Goal: Task Accomplishment & Management: Complete application form

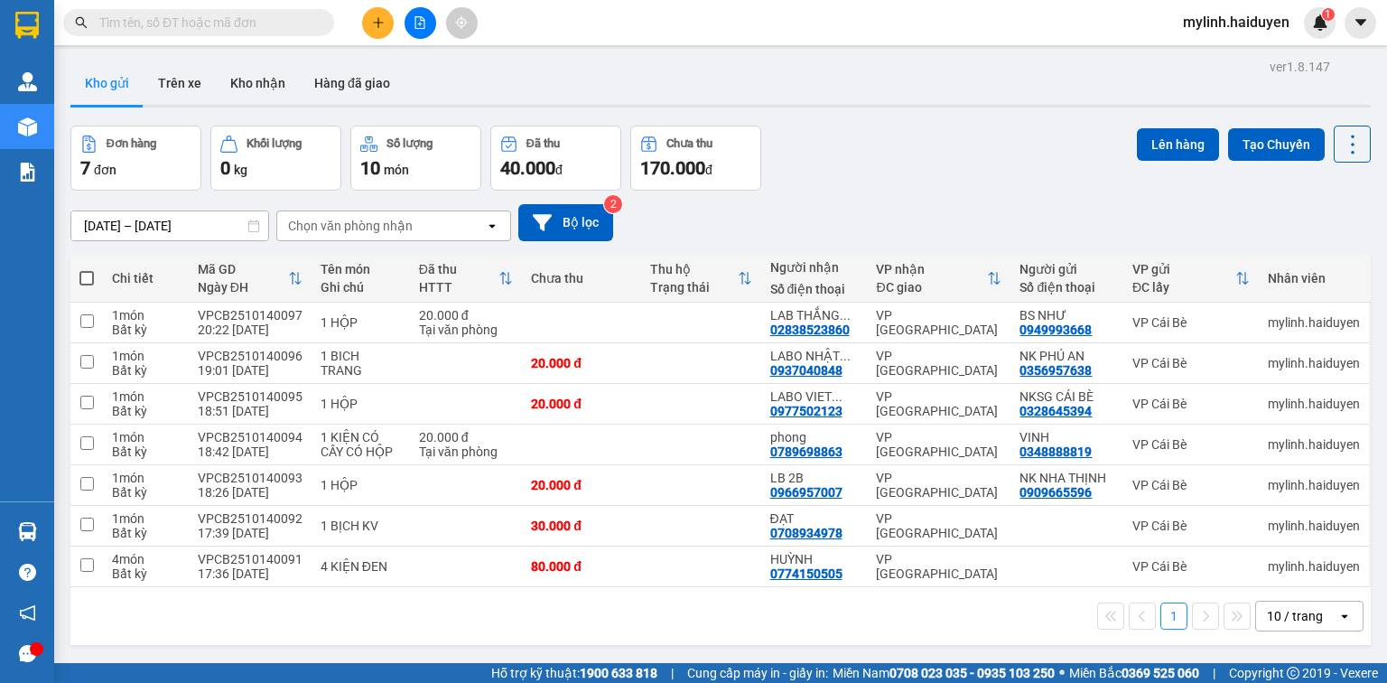
click at [87, 279] on span at bounding box center [86, 278] width 14 height 14
click at [87, 269] on input "checkbox" at bounding box center [87, 269] width 0 height 0
checkbox input "true"
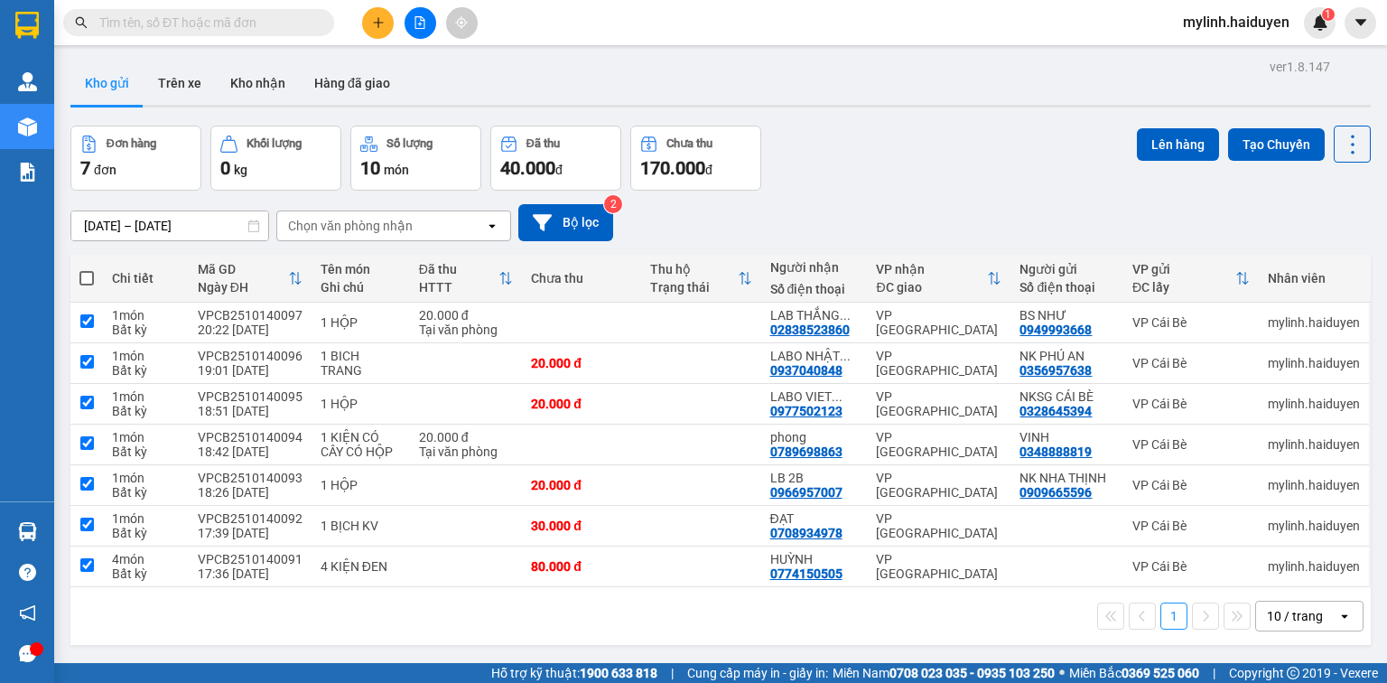
checkbox input "true"
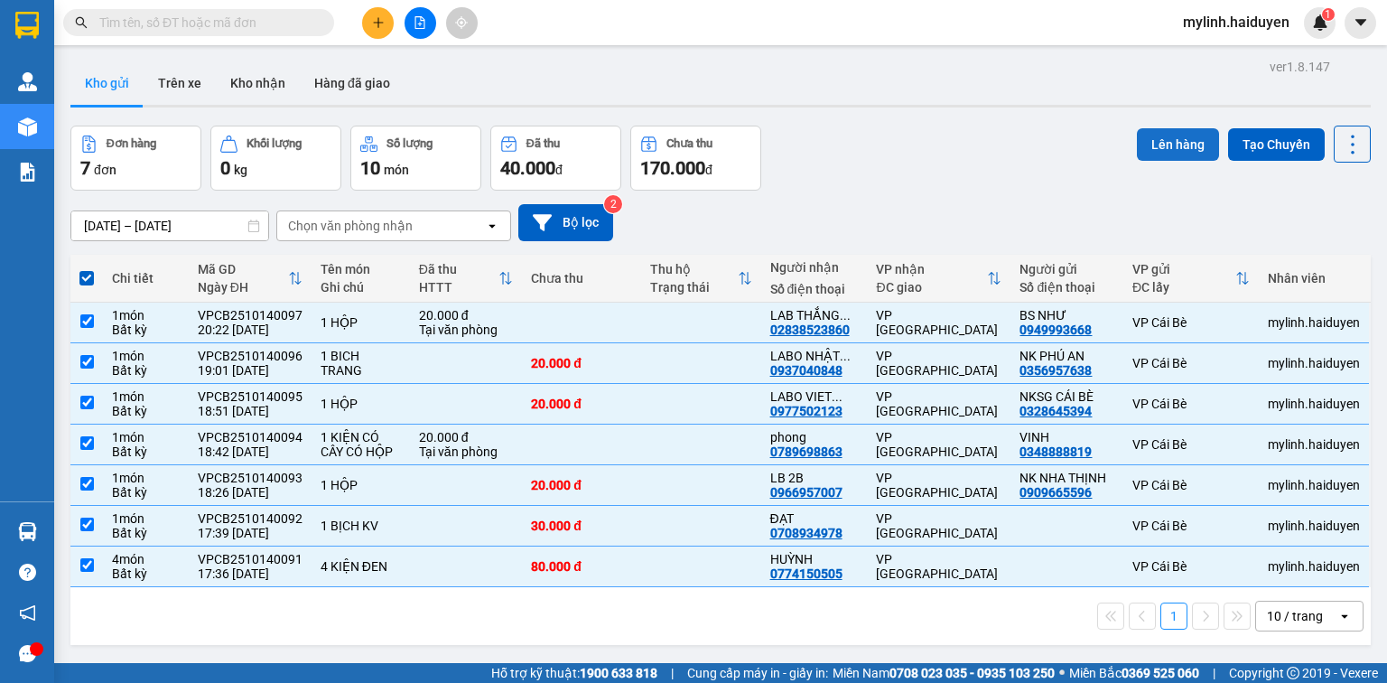
click at [1163, 151] on button "Lên hàng" at bounding box center [1178, 144] width 82 height 33
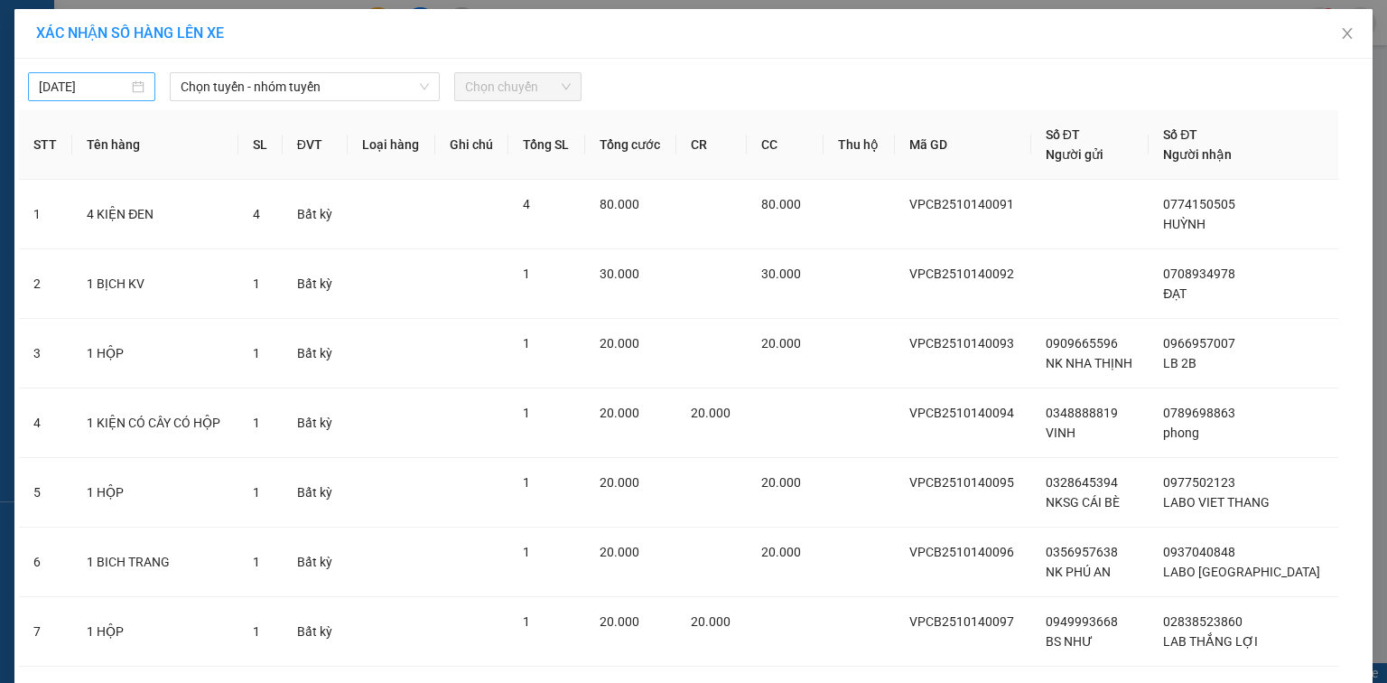
click at [107, 79] on body "Kết quả tìm kiếm ( 0 ) Bộ lọc Gửi 3 ngày gần nhất No Data mylinh.haiduyen 1 Quả…" at bounding box center [693, 341] width 1387 height 683
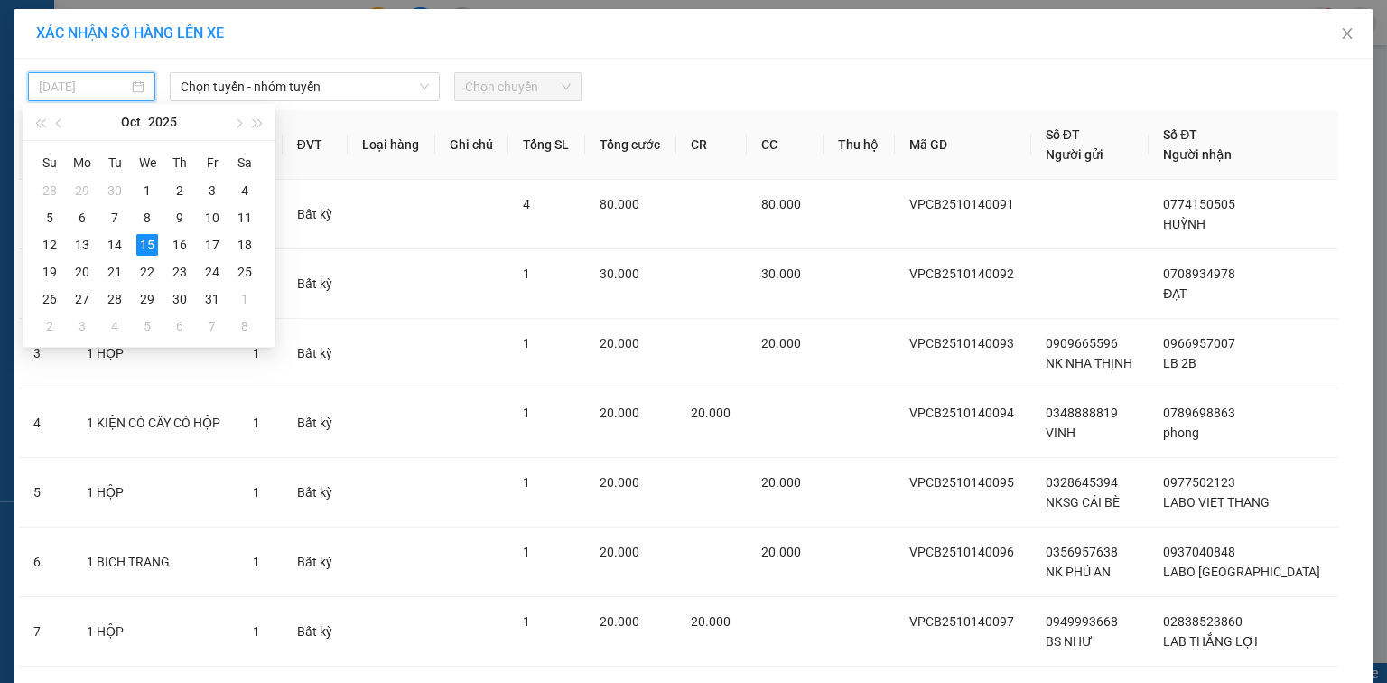
type input "[DATE]"
click at [149, 238] on div "15" at bounding box center [147, 245] width 22 height 22
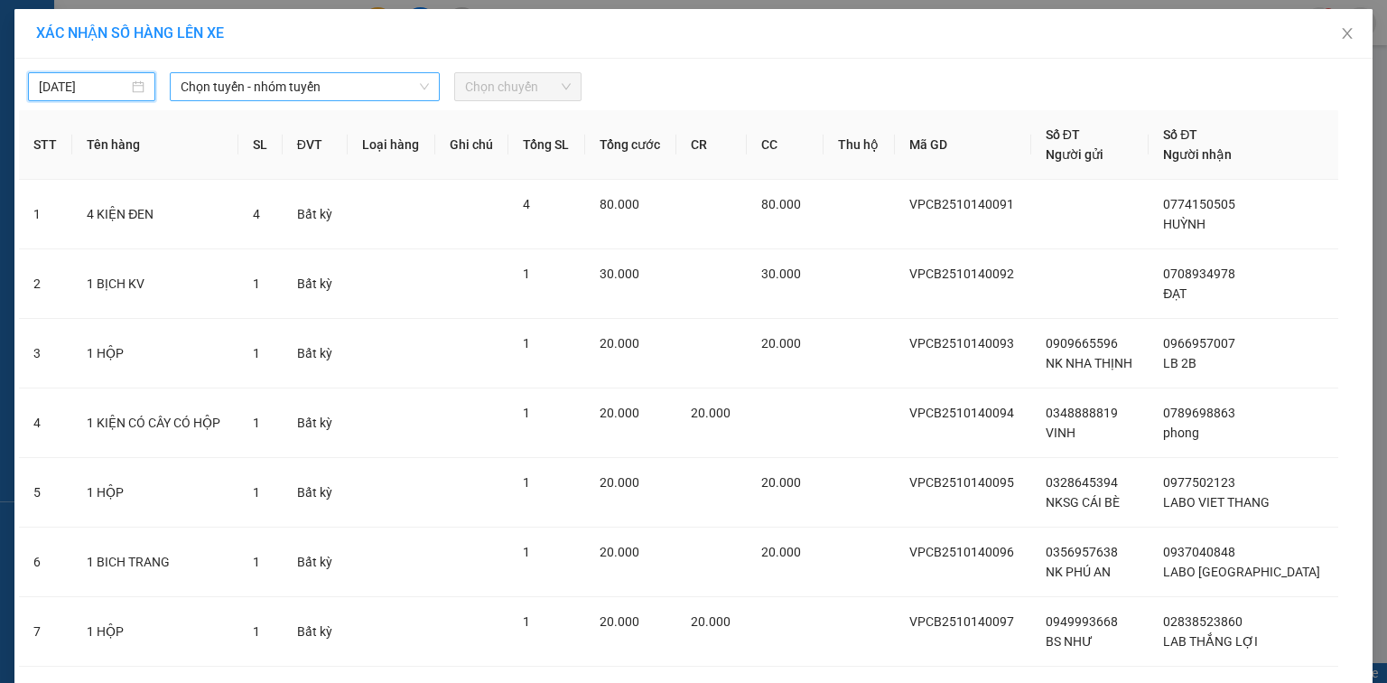
drag, startPoint x: 242, startPoint y: 79, endPoint x: 242, endPoint y: 98, distance: 18.1
click at [242, 84] on span "Chọn tuyến - nhóm tuyến" at bounding box center [305, 86] width 248 height 27
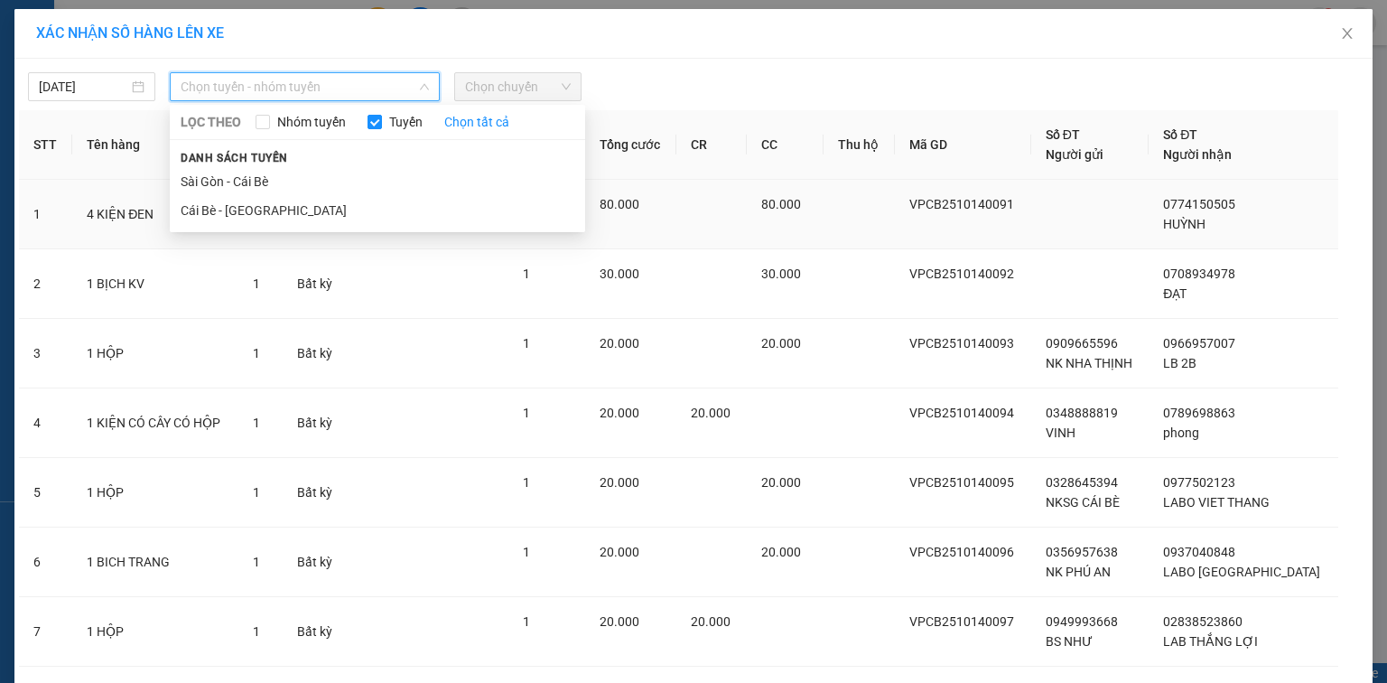
click at [215, 209] on li "Cái Bè - [GEOGRAPHIC_DATA]" at bounding box center [377, 210] width 415 height 29
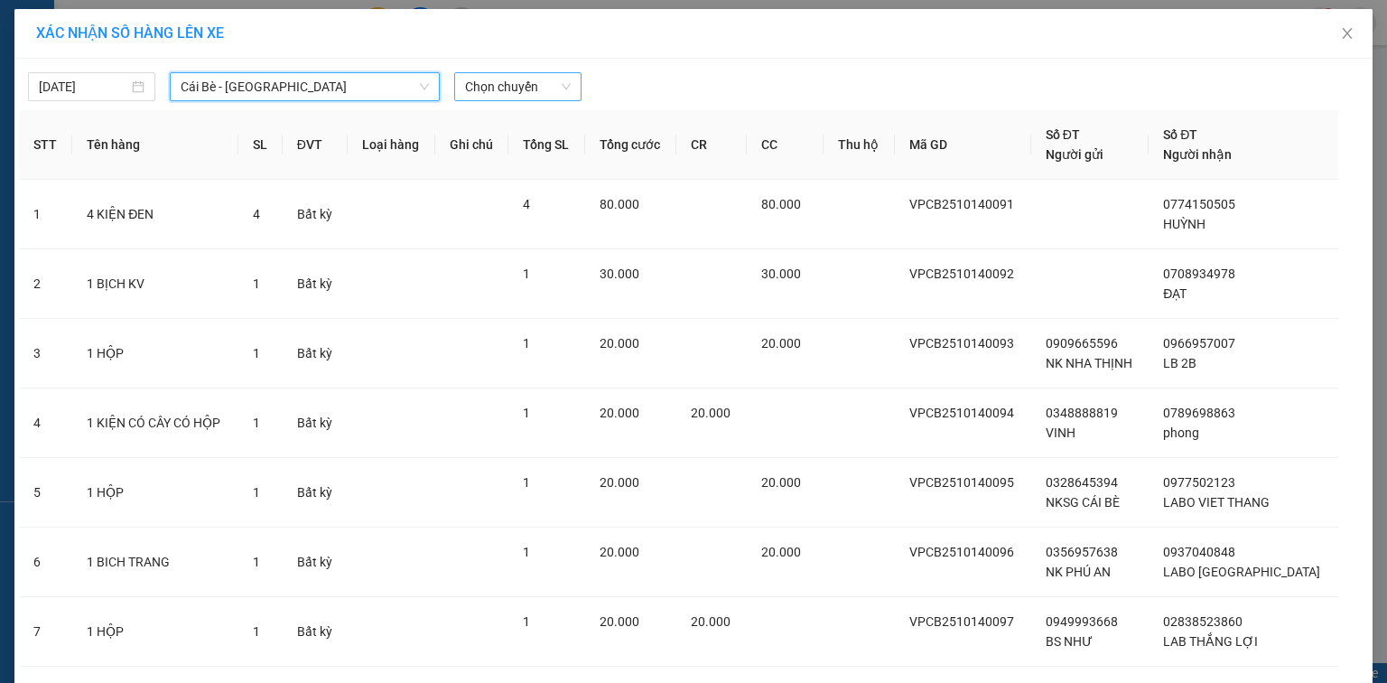
click at [505, 79] on span "Chọn chuyến" at bounding box center [518, 86] width 106 height 27
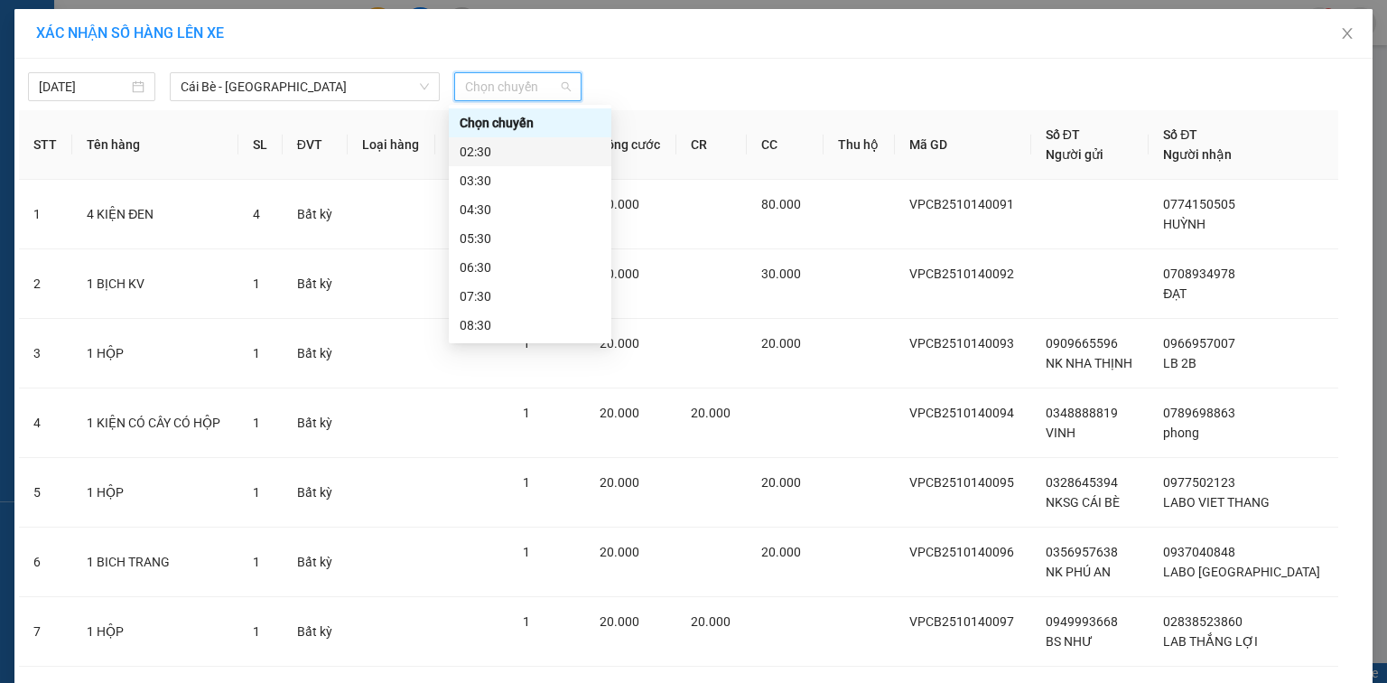
click at [519, 146] on div "02:30" at bounding box center [530, 152] width 141 height 20
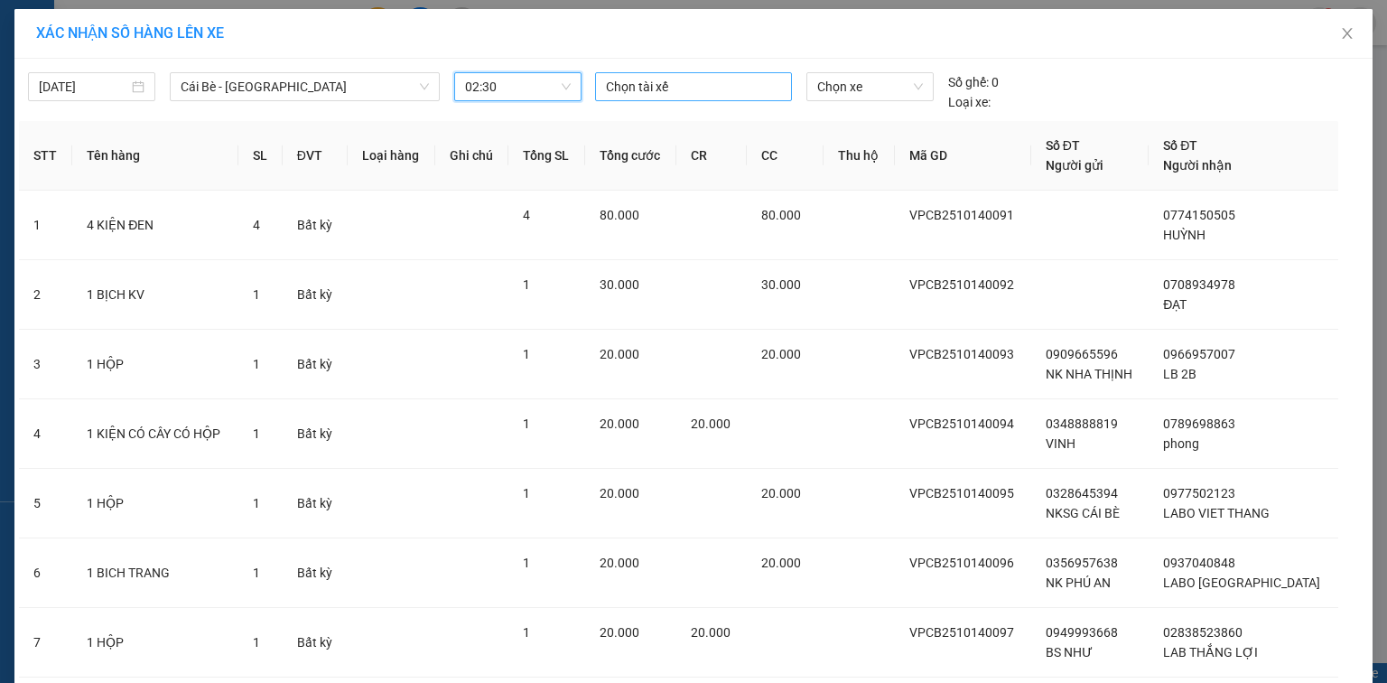
click at [655, 76] on div at bounding box center [694, 87] width 188 height 22
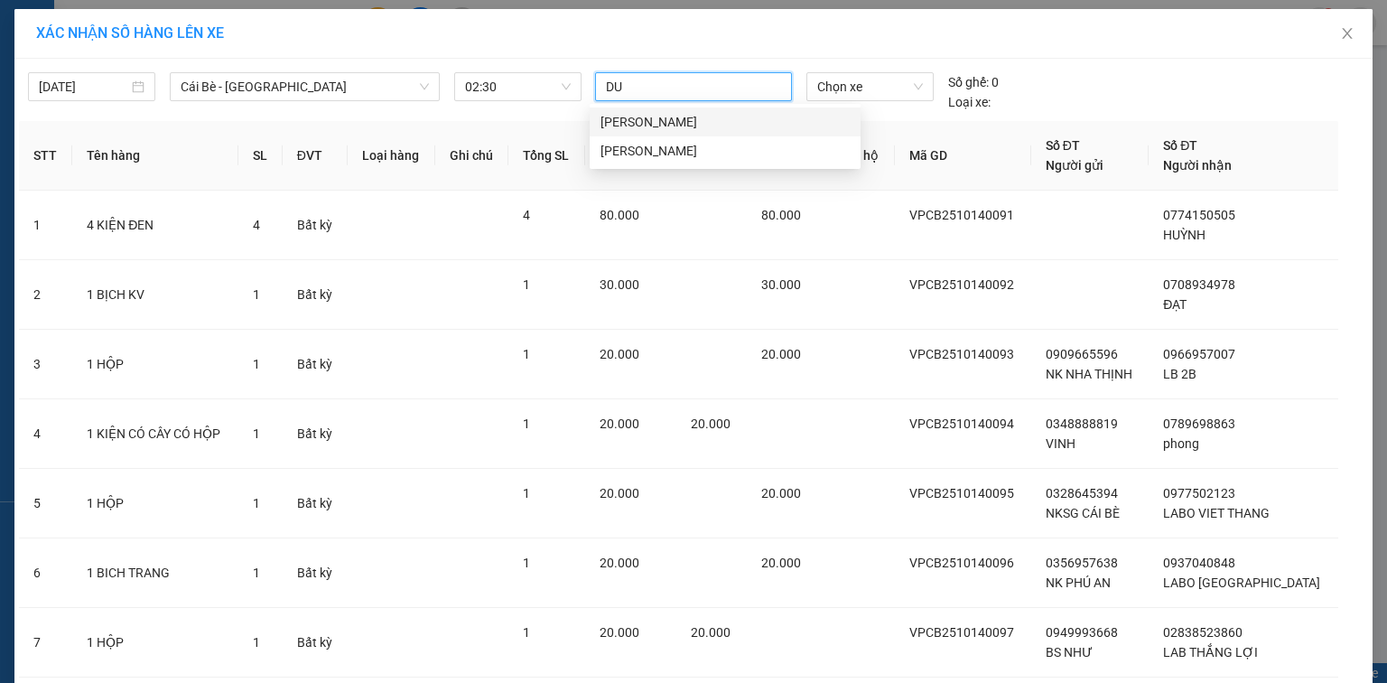
type input "DUY"
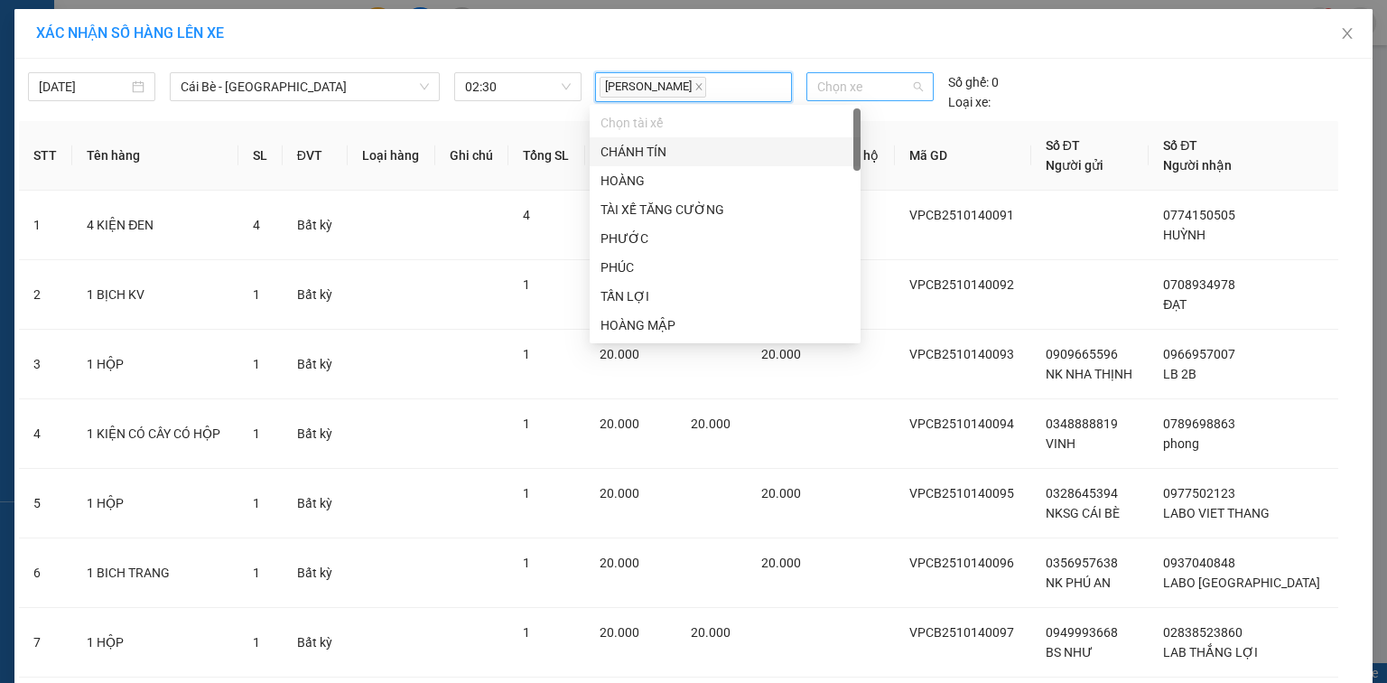
click at [857, 80] on span "Chọn xe" at bounding box center [869, 86] width 105 height 27
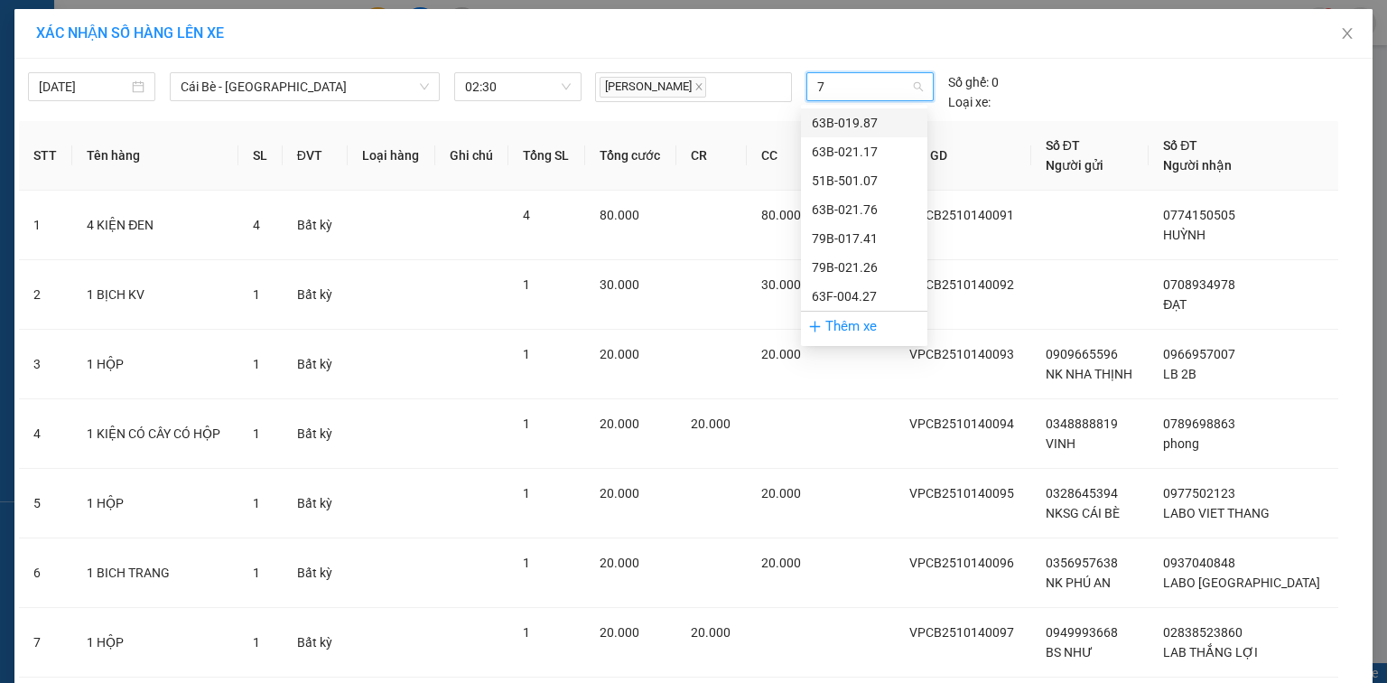
type input "76"
click at [852, 117] on div "63B-021.76" at bounding box center [864, 123] width 105 height 20
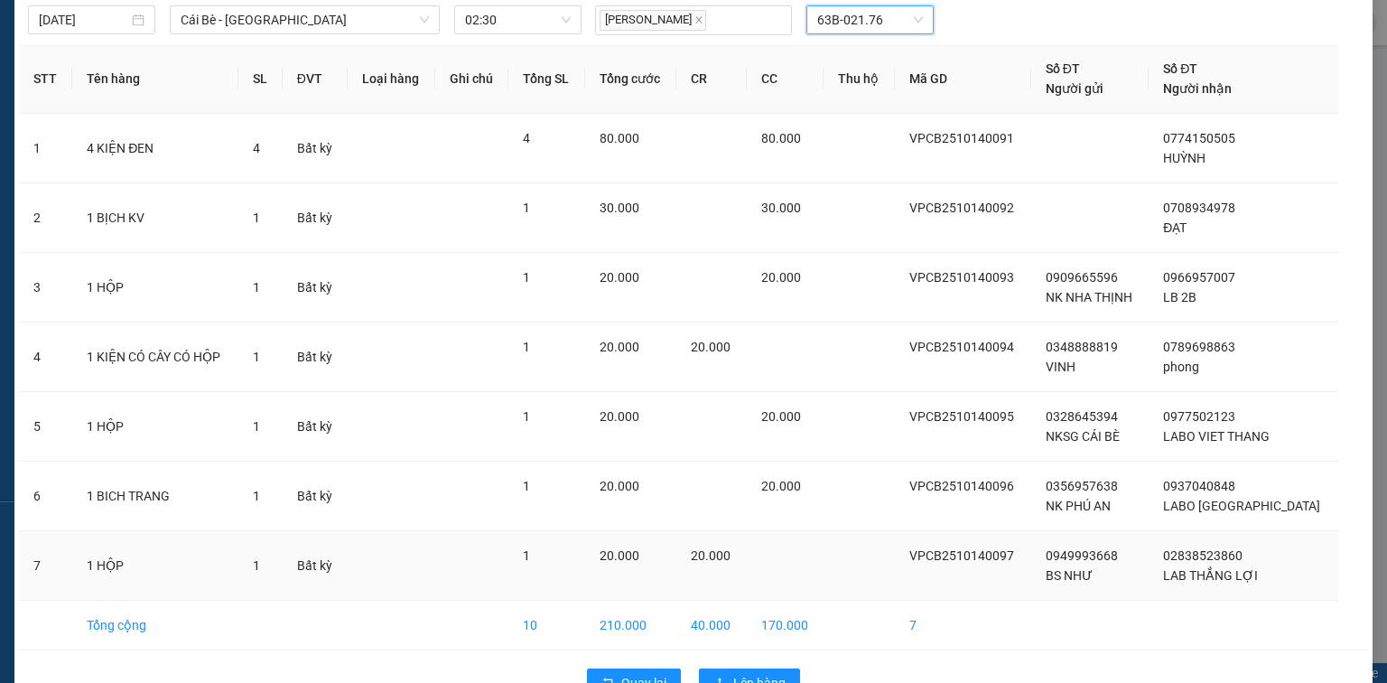
scroll to position [114, 0]
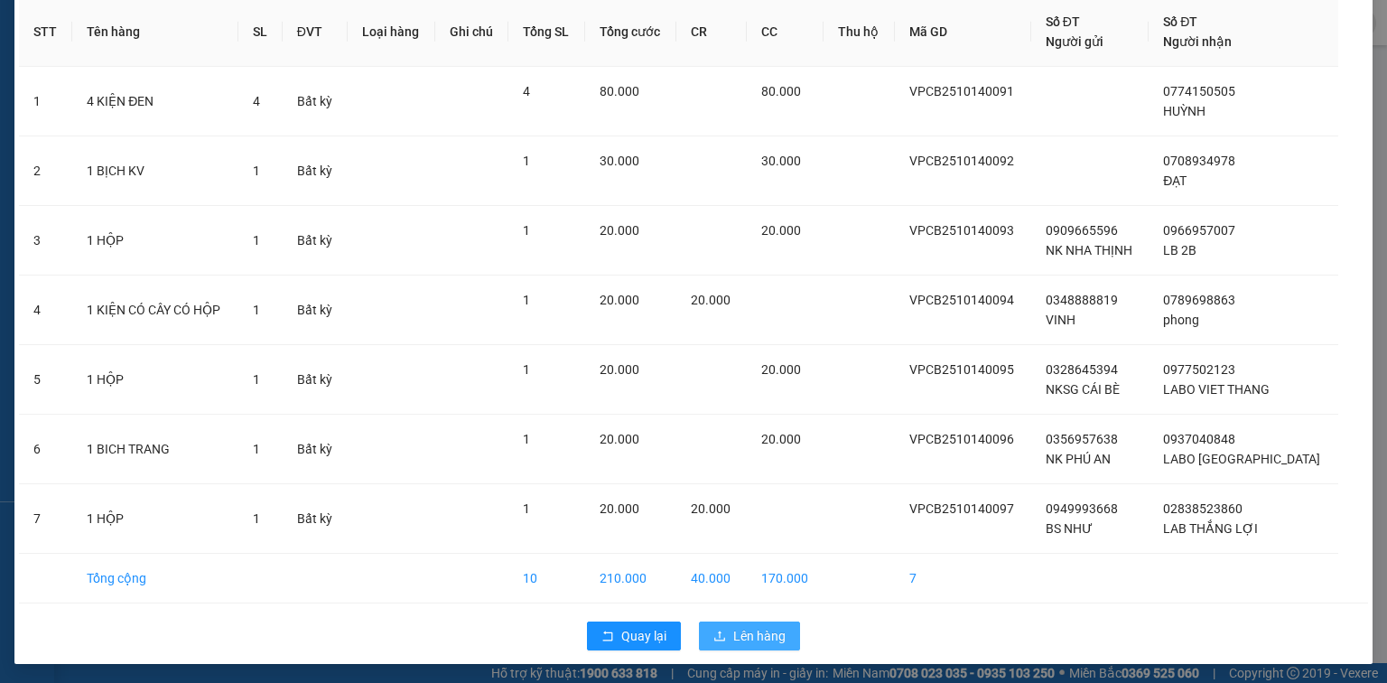
click at [766, 626] on span "Lên hàng" at bounding box center [759, 636] width 52 height 20
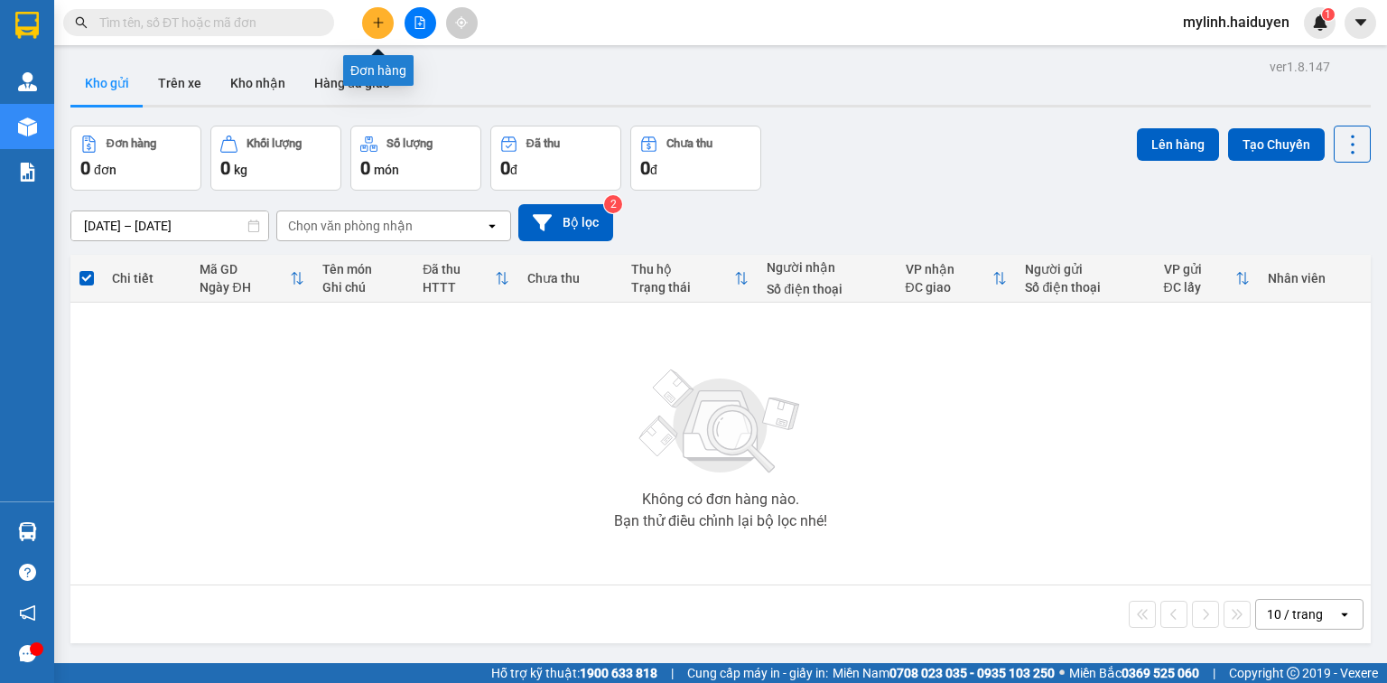
click at [384, 27] on icon "plus" at bounding box center [378, 22] width 13 height 13
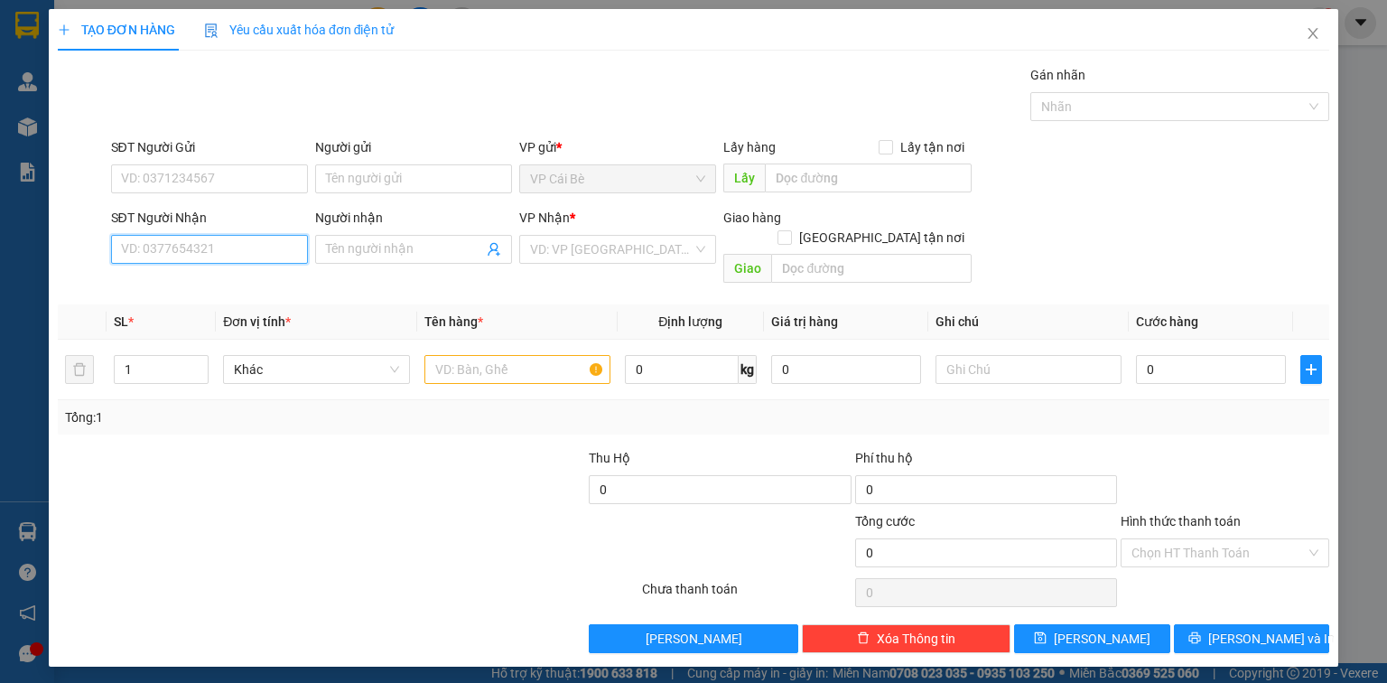
click at [282, 253] on input "SĐT Người Nhận" at bounding box center [209, 249] width 197 height 29
type input "877"
click at [1311, 35] on icon "close" at bounding box center [1313, 33] width 14 height 14
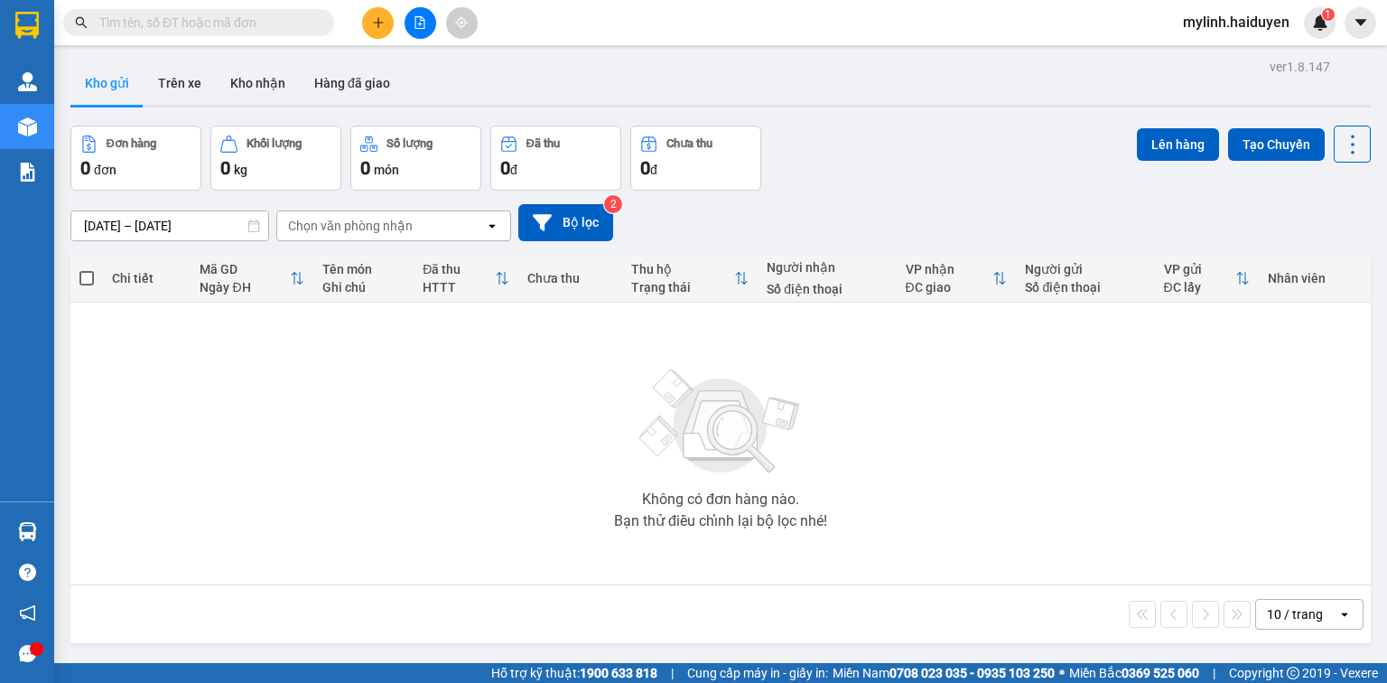
click at [302, 22] on input "text" at bounding box center [205, 23] width 213 height 20
click at [370, 14] on button at bounding box center [378, 23] width 32 height 32
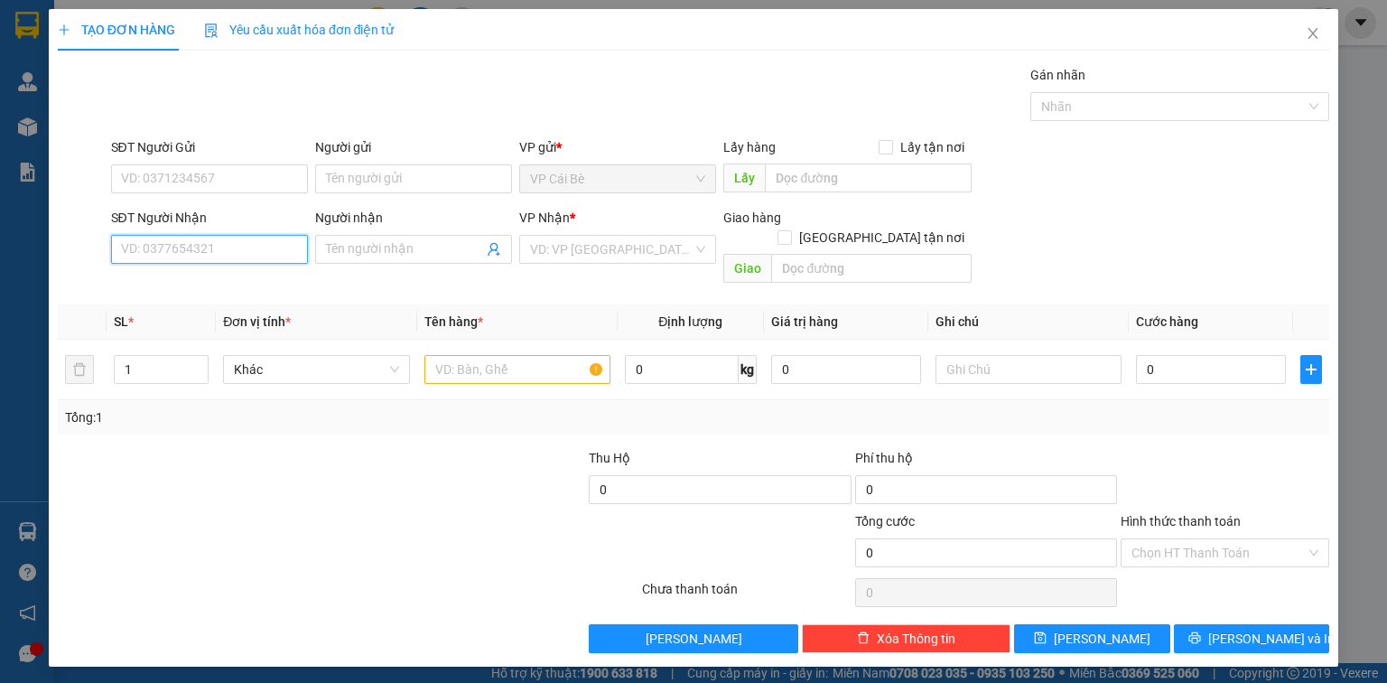
click at [274, 253] on input "SĐT Người Nhận" at bounding box center [209, 249] width 197 height 29
click at [1311, 33] on icon "close" at bounding box center [1313, 33] width 10 height 11
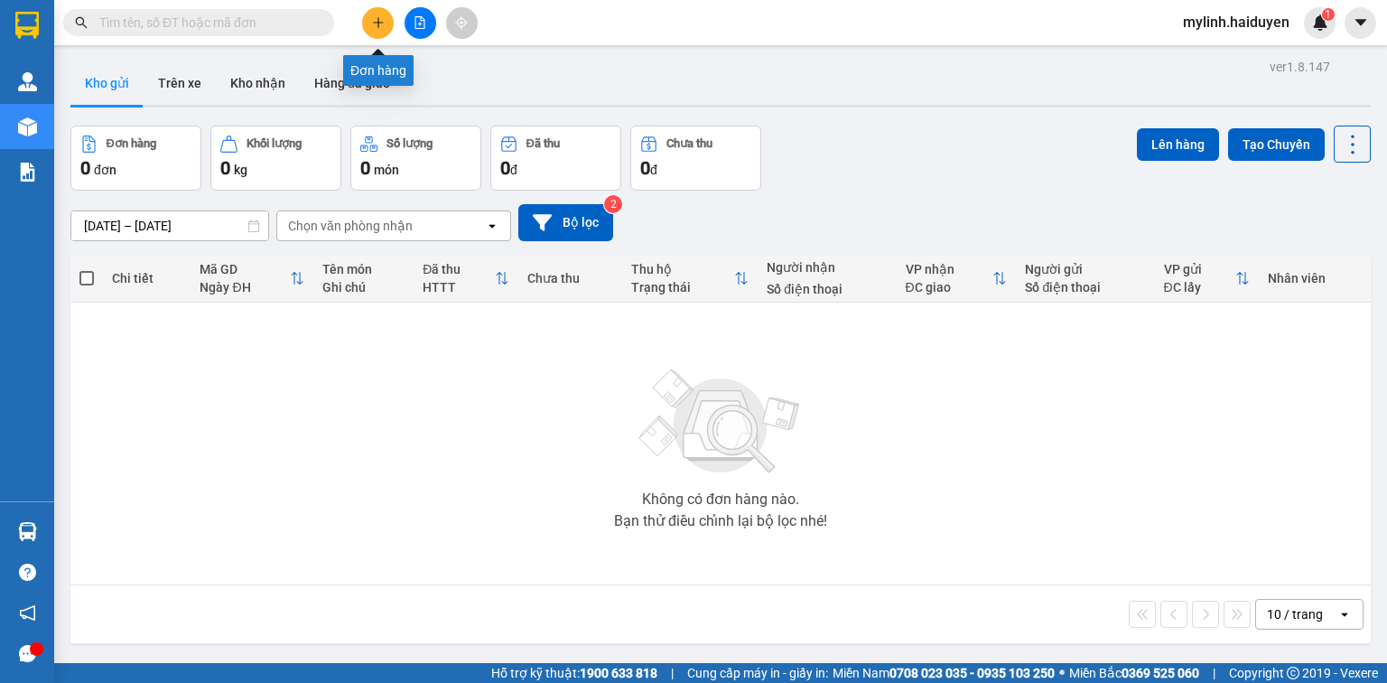
click at [375, 29] on button at bounding box center [378, 23] width 32 height 32
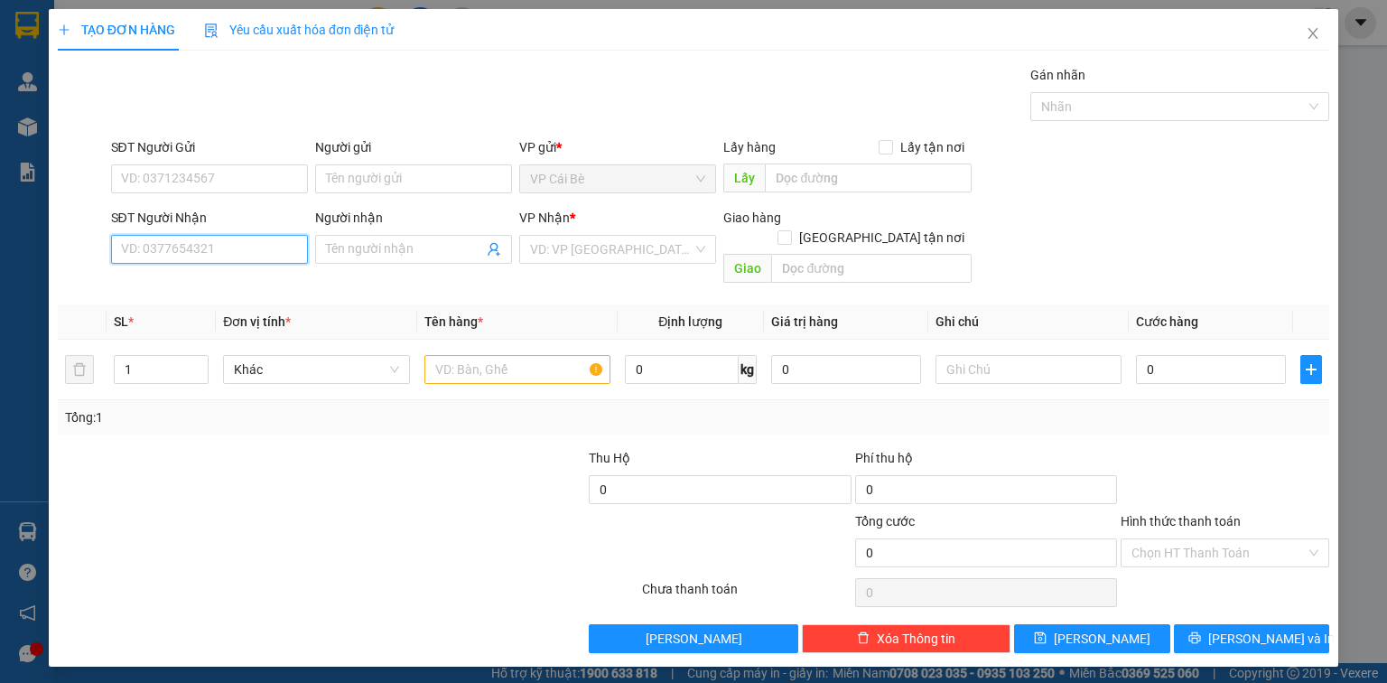
click at [238, 247] on input "SĐT Người Nhận" at bounding box center [209, 249] width 197 height 29
type input "6"
click at [236, 171] on input "SĐT Người Gửi" at bounding box center [209, 178] width 197 height 29
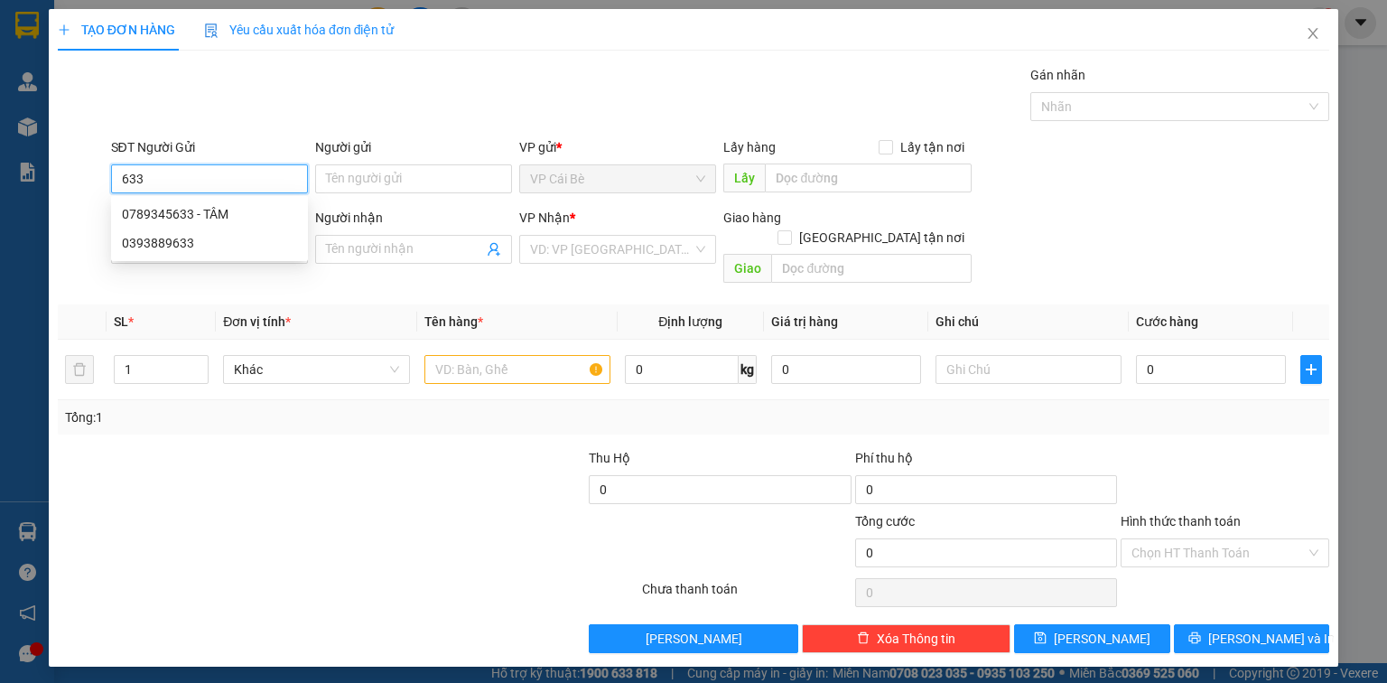
click at [209, 213] on div "0789345633 - TÂM" at bounding box center [209, 214] width 175 height 20
type input "0789345633"
type input "TÂM"
type input "0902940804"
type input "NGỌC"
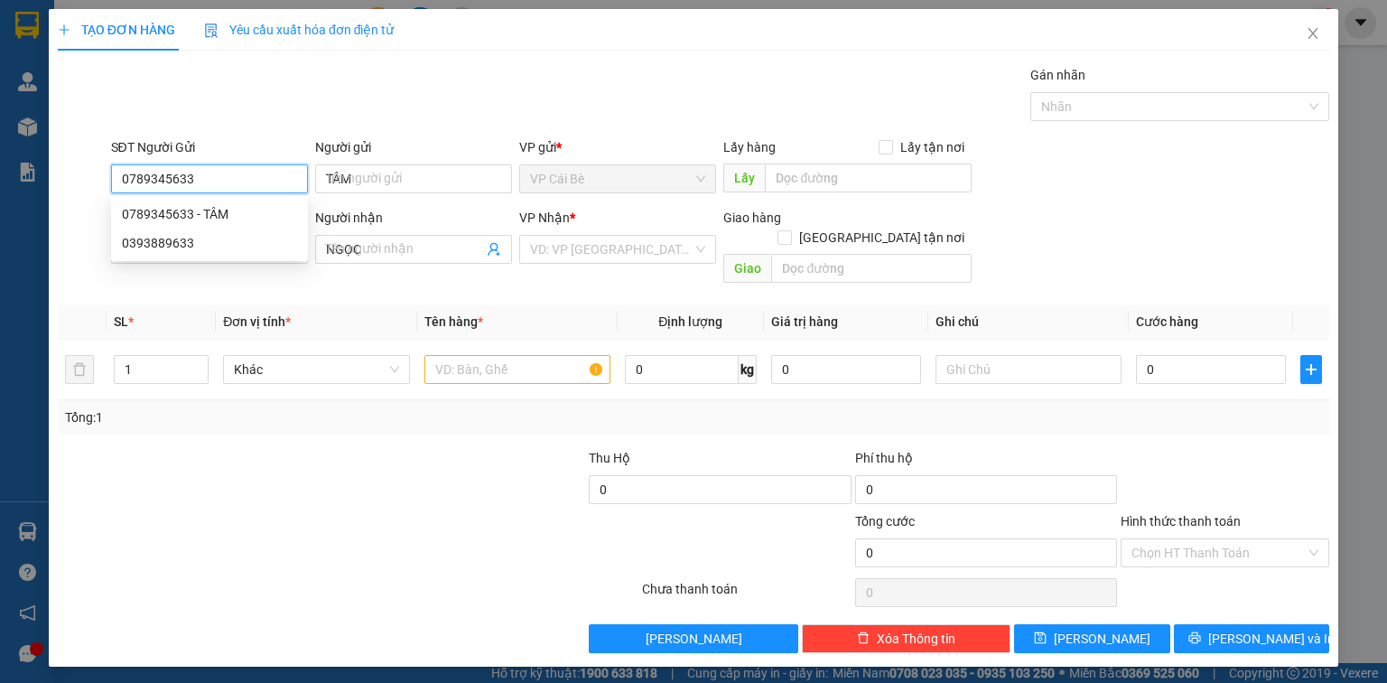
type input "40.000"
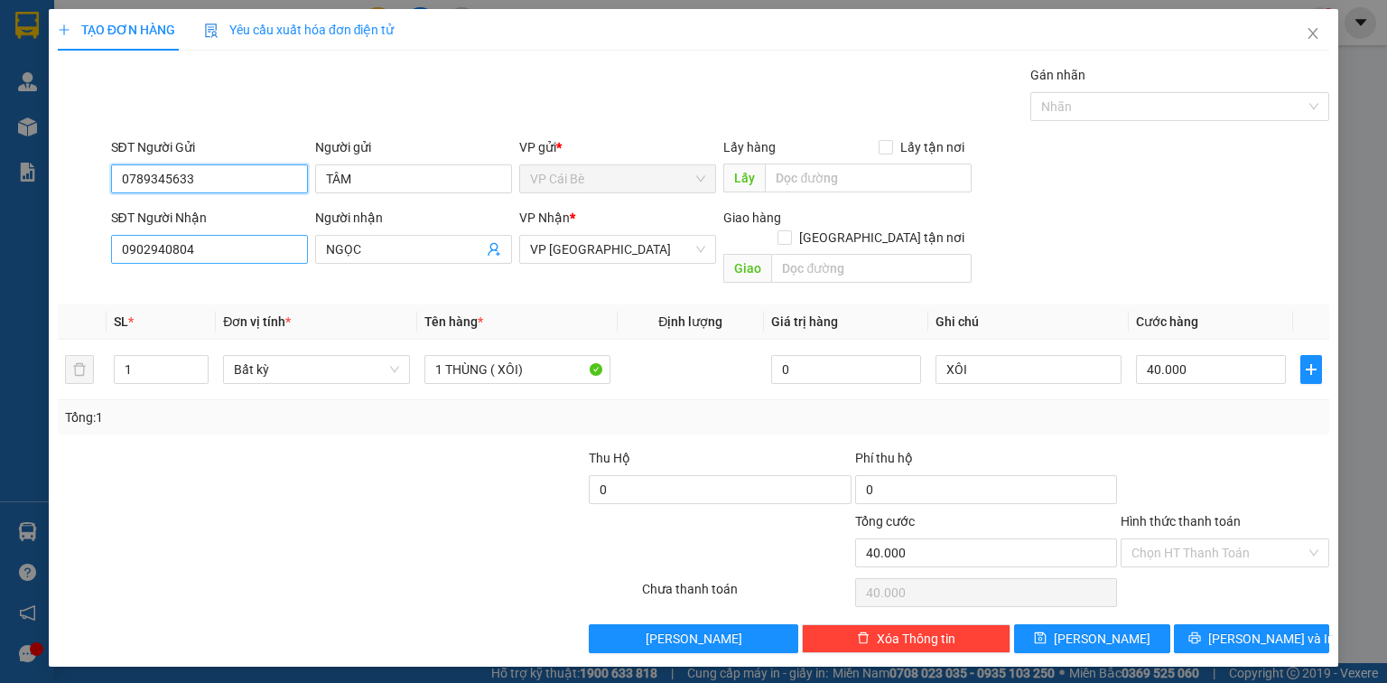
type input "0789345633"
drag, startPoint x: 205, startPoint y: 253, endPoint x: 0, endPoint y: 263, distance: 205.2
click at [0, 264] on div "TẠO ĐƠN HÀNG Yêu cầu xuất hóa đơn điện tử Transit Pickup Surcharge Ids Transit …" at bounding box center [693, 341] width 1387 height 683
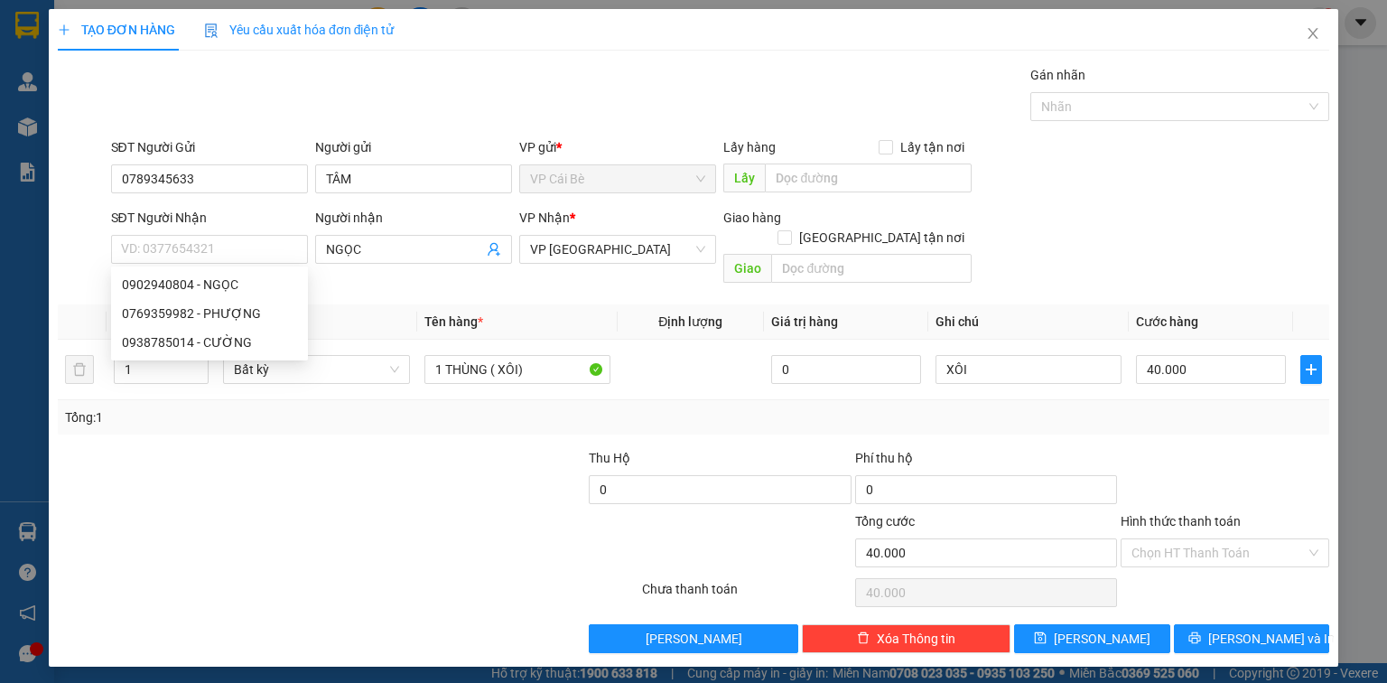
click at [455, 79] on div "Gói vận chuyển * Tiêu chuẩn Gán nhãn Nhãn" at bounding box center [720, 96] width 1226 height 63
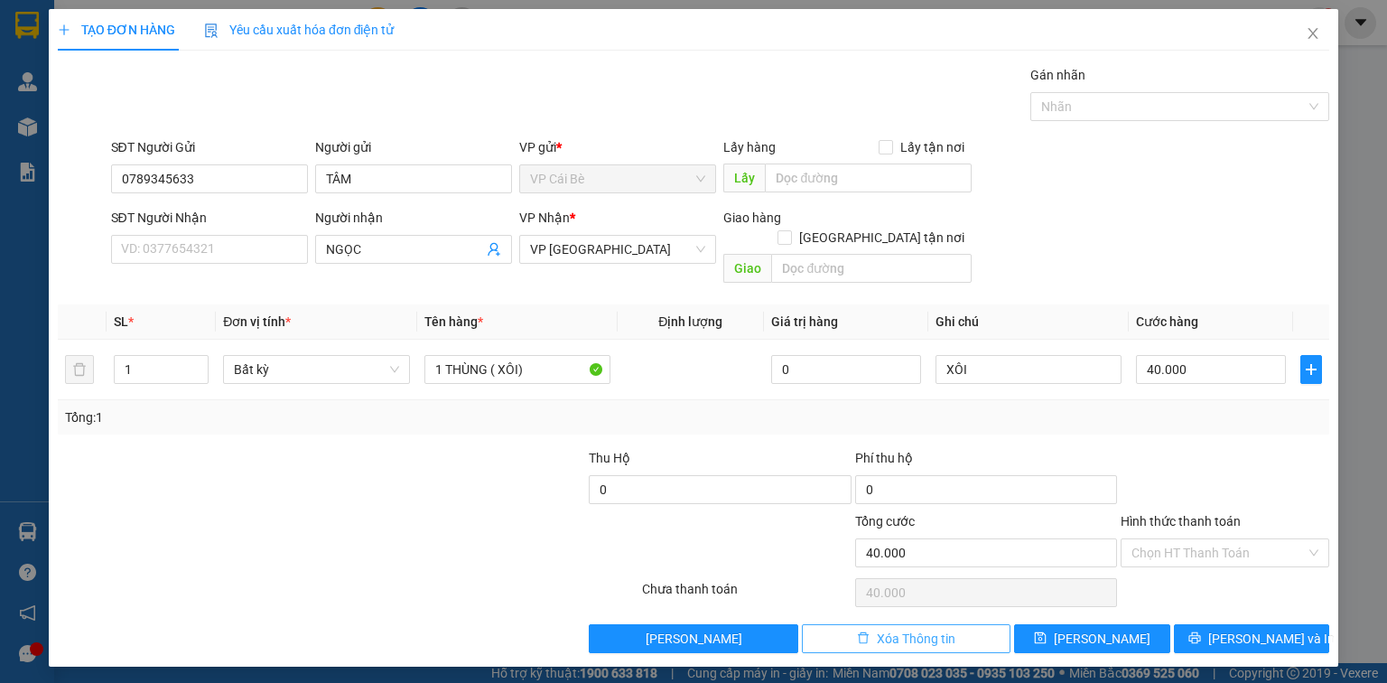
click at [925, 628] on span "Xóa Thông tin" at bounding box center [916, 638] width 79 height 20
type input "0"
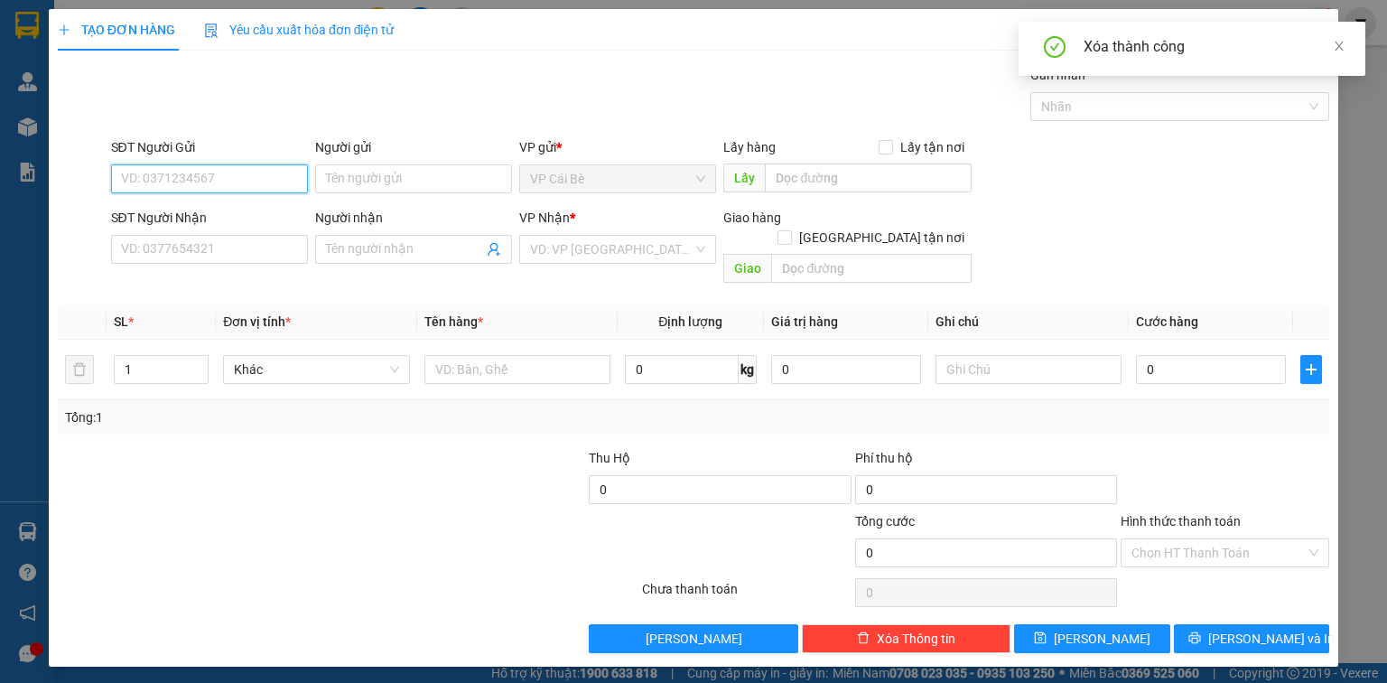
click at [251, 172] on input "SĐT Người Gửi" at bounding box center [209, 178] width 197 height 29
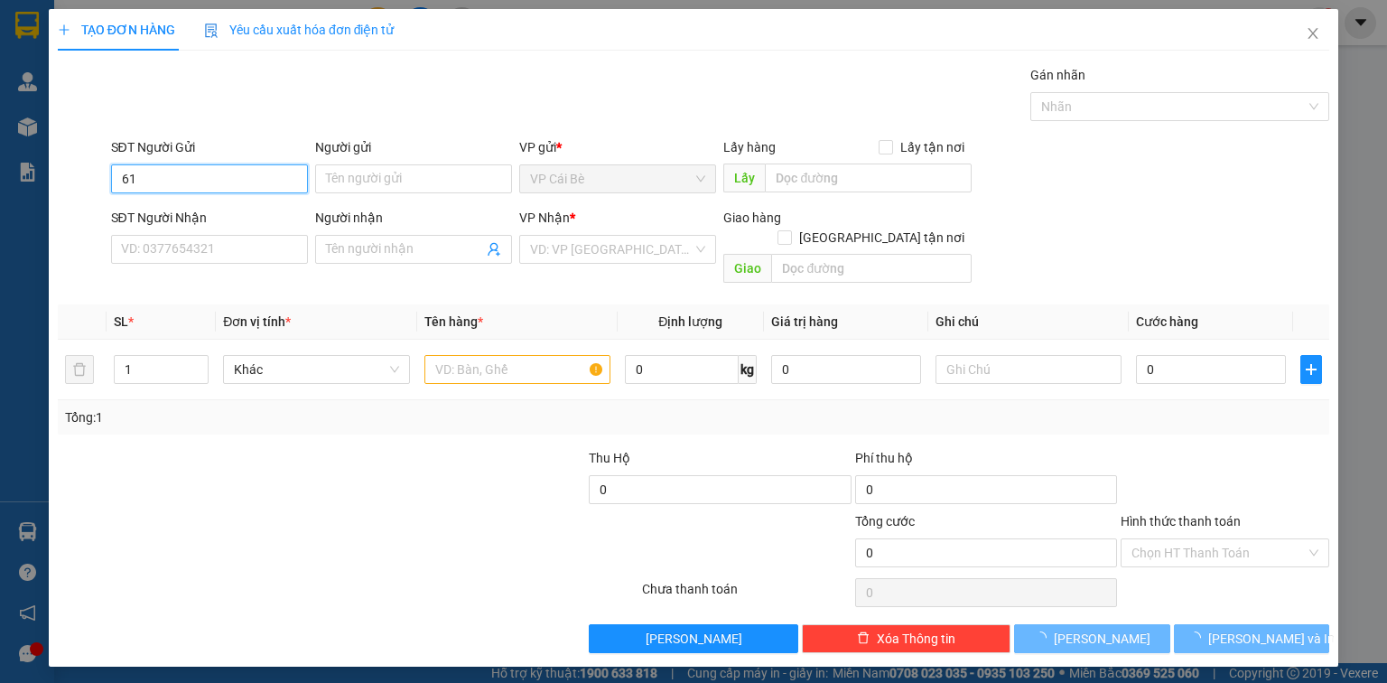
type input "6"
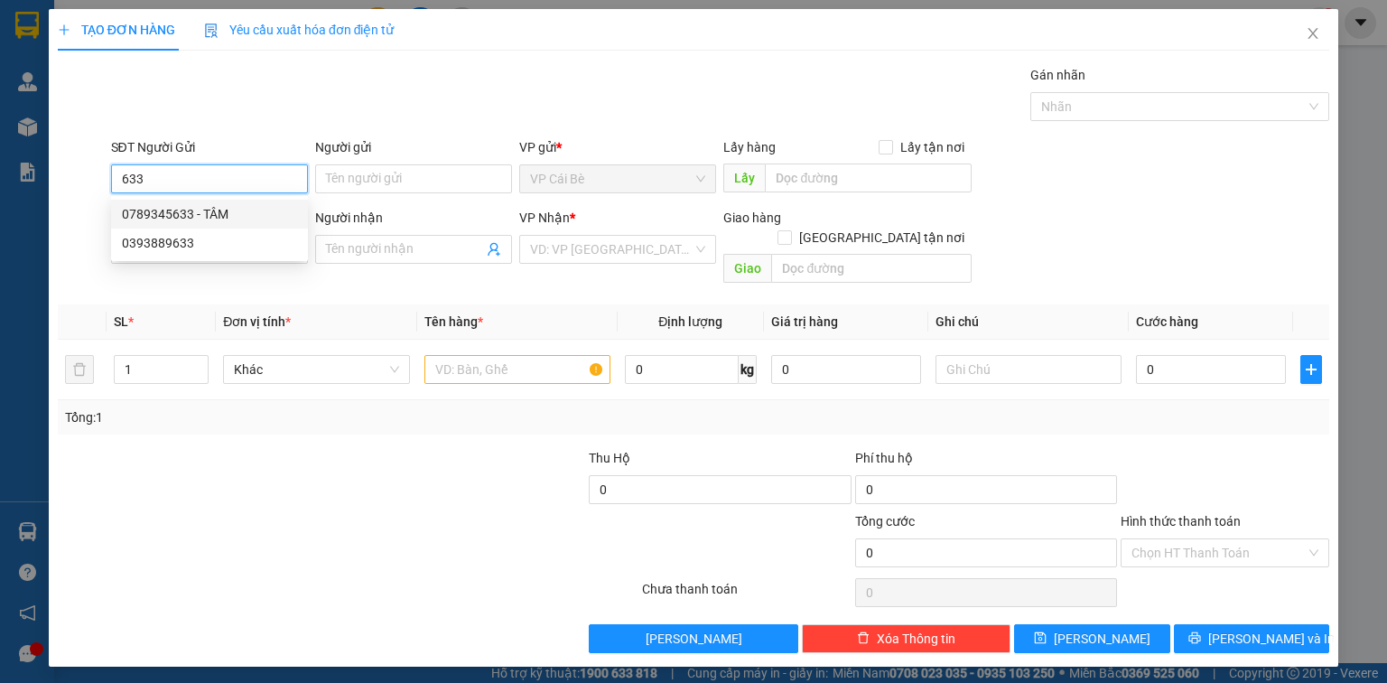
click at [256, 210] on div "0789345633 - TÂM" at bounding box center [209, 214] width 175 height 20
type input "0789345633"
type input "TÂM"
type input "0902940804"
type input "NGỌC"
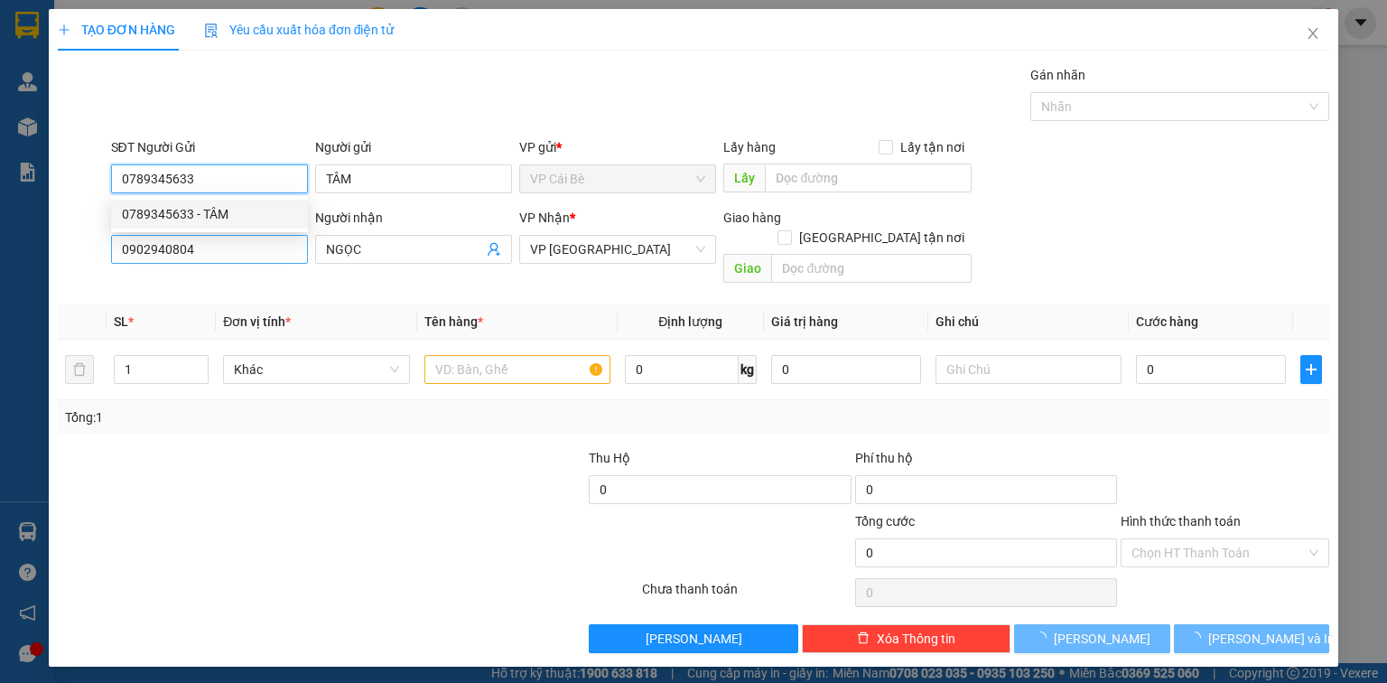
type input "40.000"
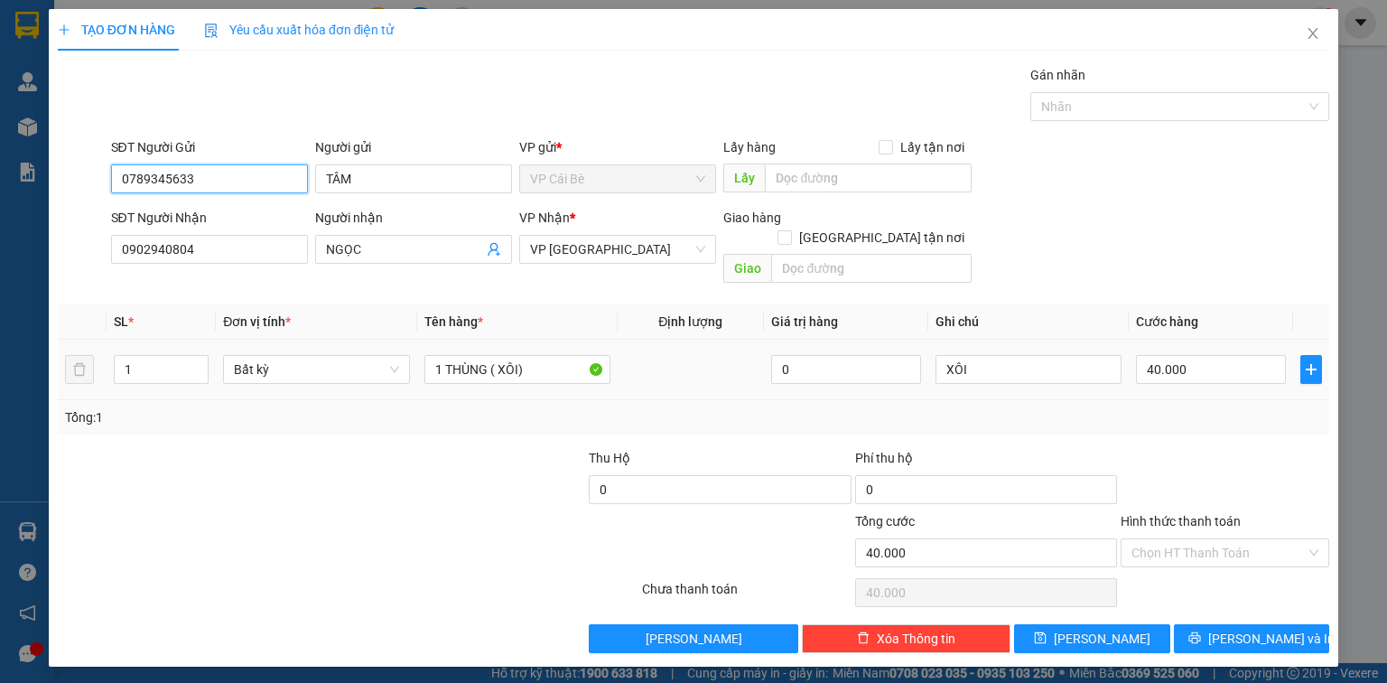
type input "0789345633"
drag, startPoint x: 1185, startPoint y: 281, endPoint x: 1187, endPoint y: 335, distance: 54.2
click at [1185, 300] on div "Transit Pickup Surcharge Ids Transit Deliver Surcharge Ids Transit Deliver Surc…" at bounding box center [693, 359] width 1271 height 588
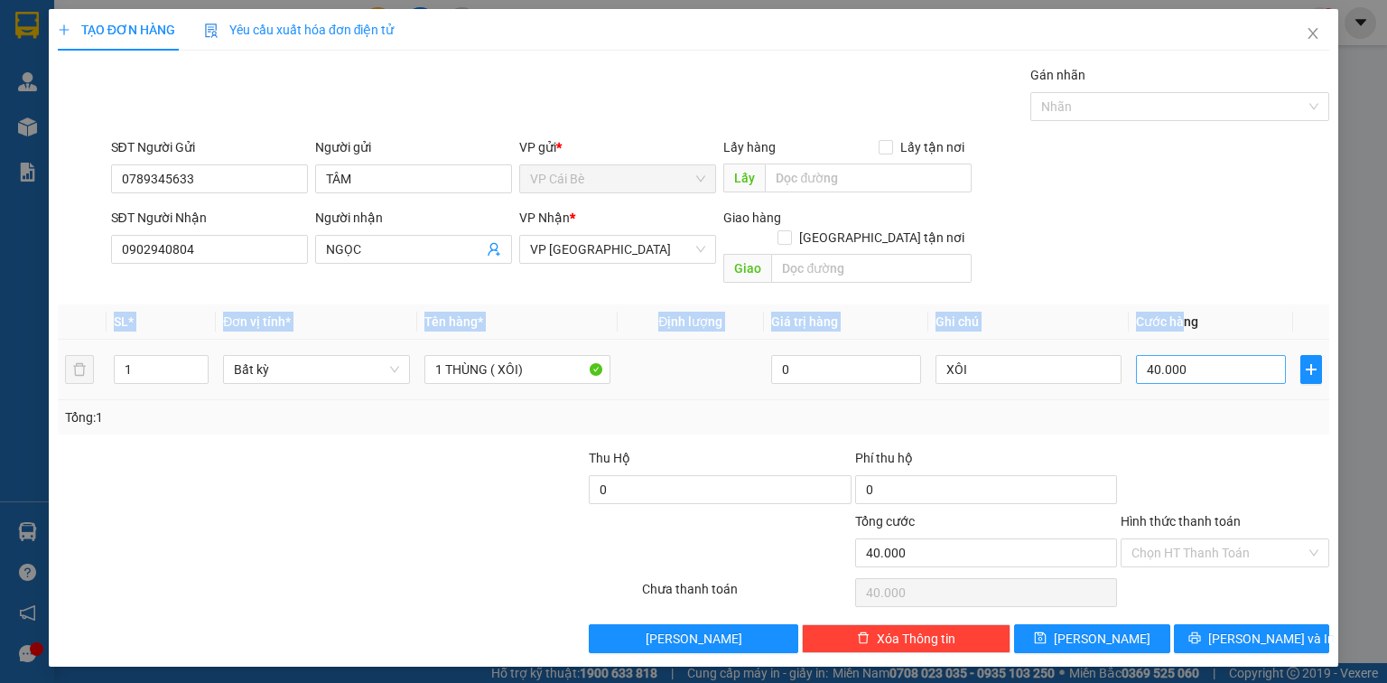
click at [1195, 355] on input "40.000" at bounding box center [1211, 369] width 150 height 29
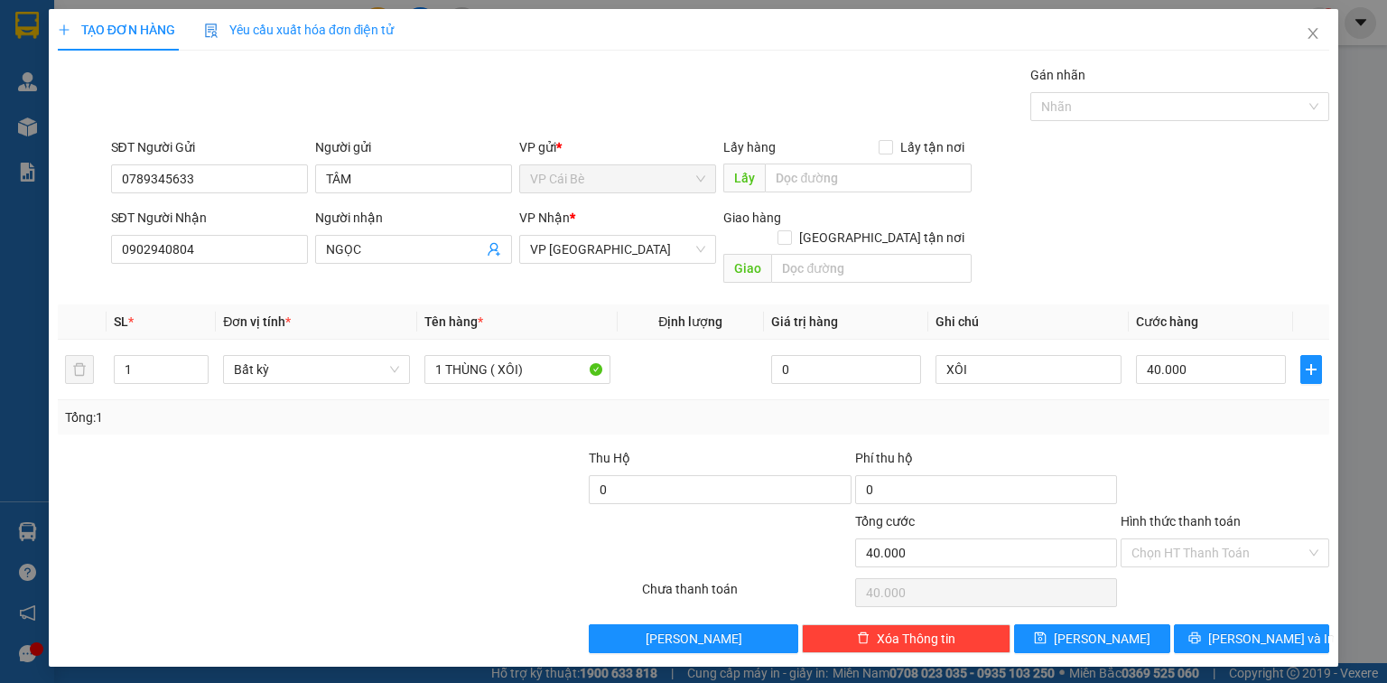
drag, startPoint x: 1187, startPoint y: 255, endPoint x: 1230, endPoint y: 286, distance: 52.9
click at [1189, 256] on div "SĐT Người Nhận 0902940804 Người nhận NGỌC VP Nhận * VP Sài Gòn Giao hàng Giao t…" at bounding box center [720, 249] width 1226 height 83
click at [1235, 355] on input "40.000" at bounding box center [1211, 369] width 150 height 29
type input "0"
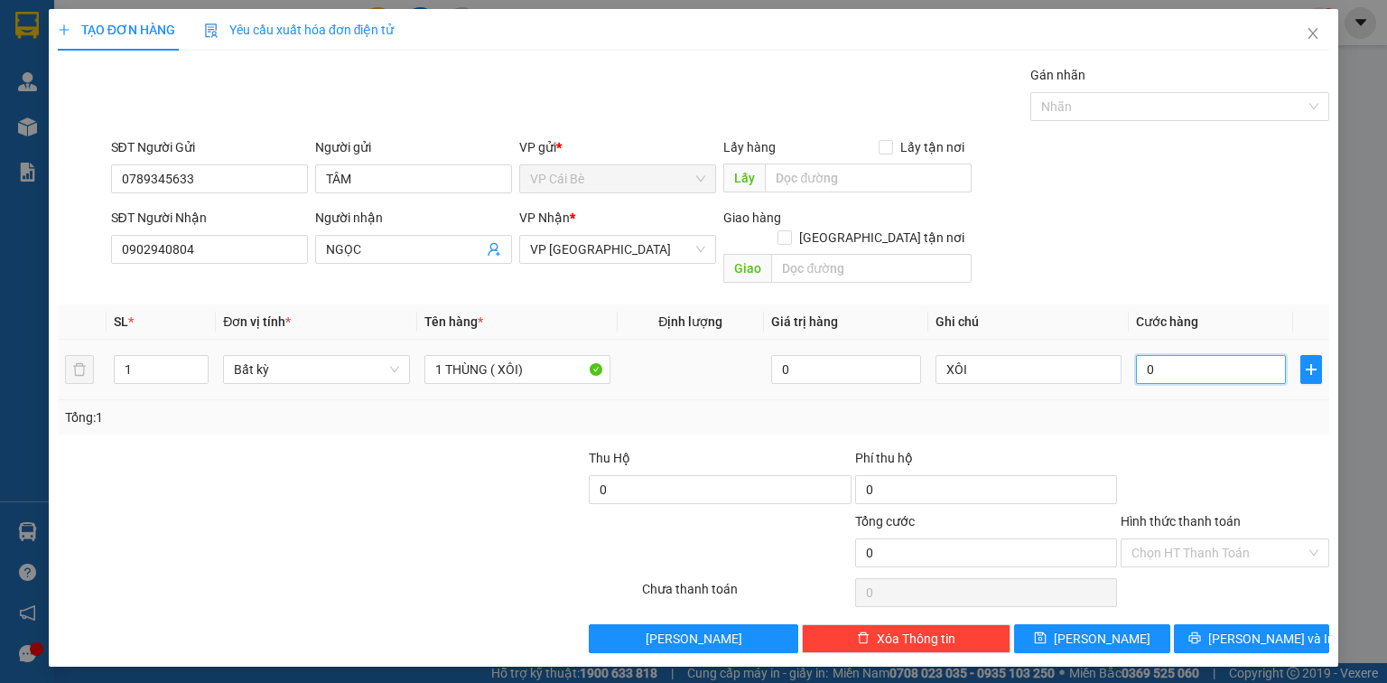
type input "003"
type input "3"
type input "003.200.320"
type input "3.200.320"
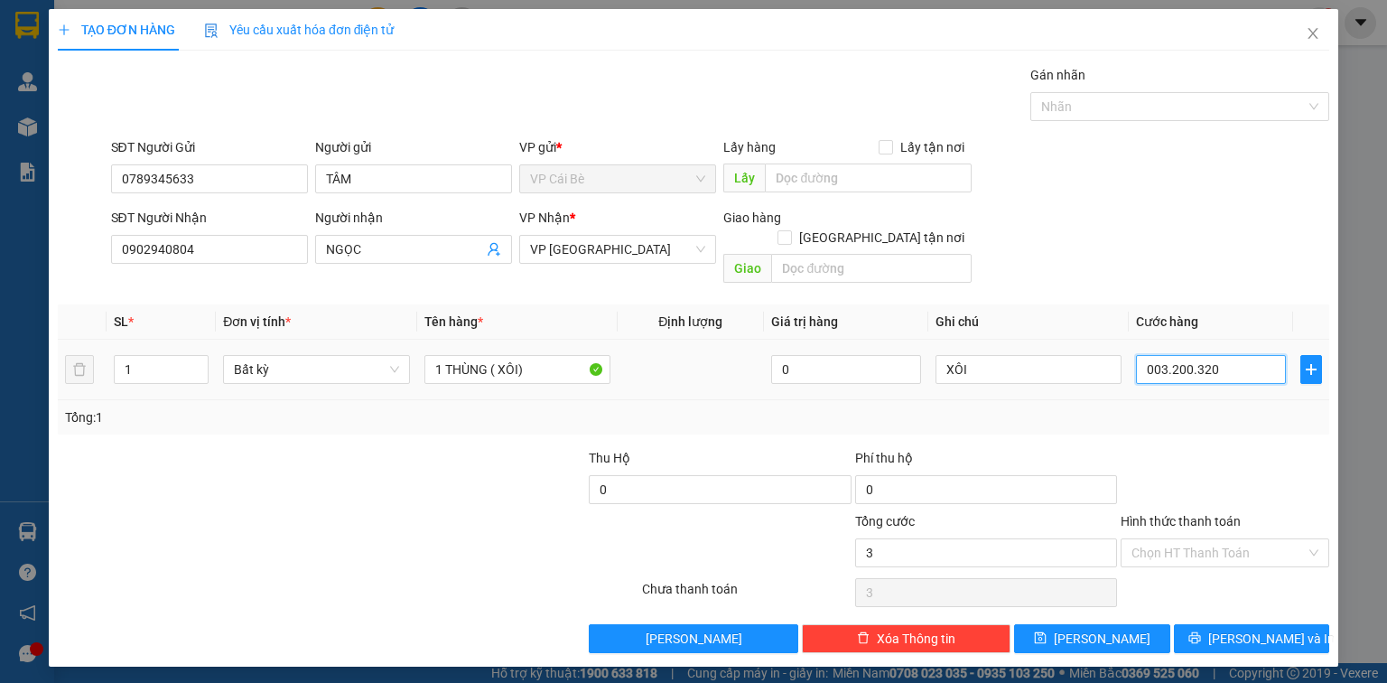
type input "3.200.320"
drag, startPoint x: 1218, startPoint y: 354, endPoint x: 810, endPoint y: 388, distance: 409.5
click at [803, 384] on div "SL * Đơn vị tính * Tên hàng * Định lượng Giá trị hàng Ghi chú Cước hàng 1 Bất k…" at bounding box center [693, 369] width 1271 height 130
type input "0"
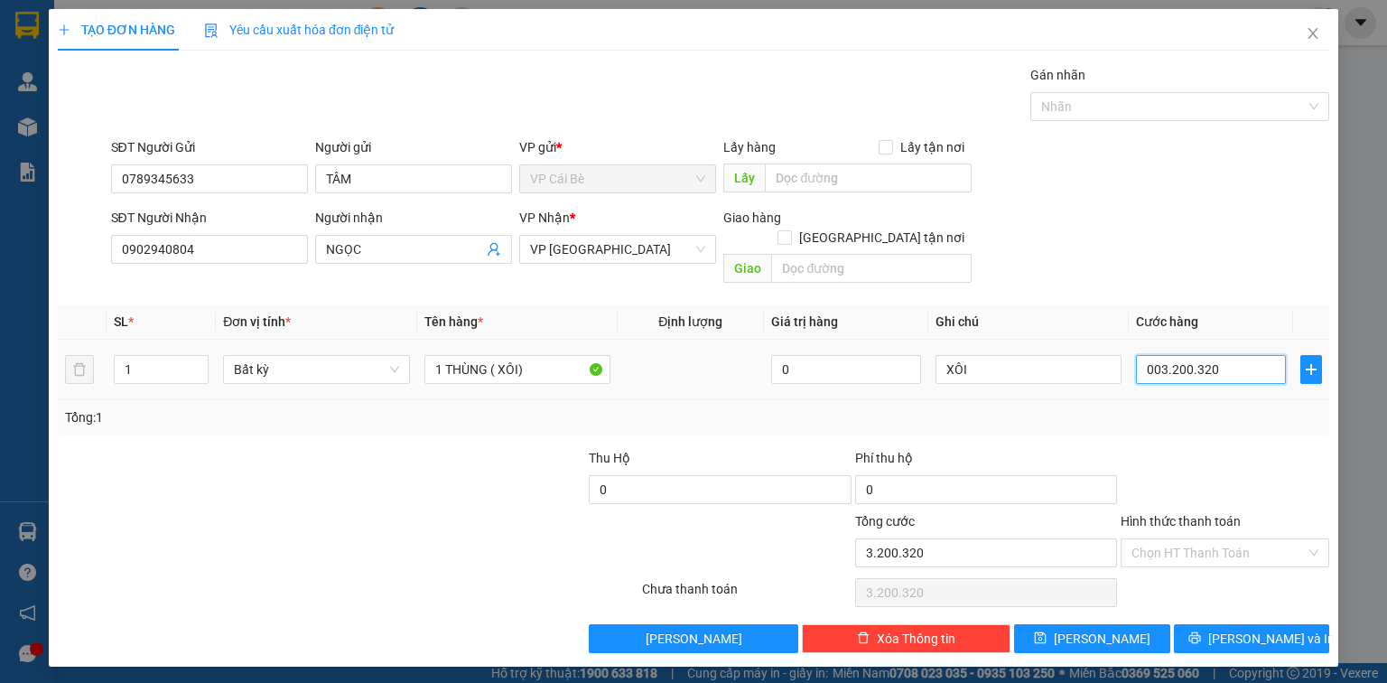
type input "0"
type input "3"
type input "003"
type input "30"
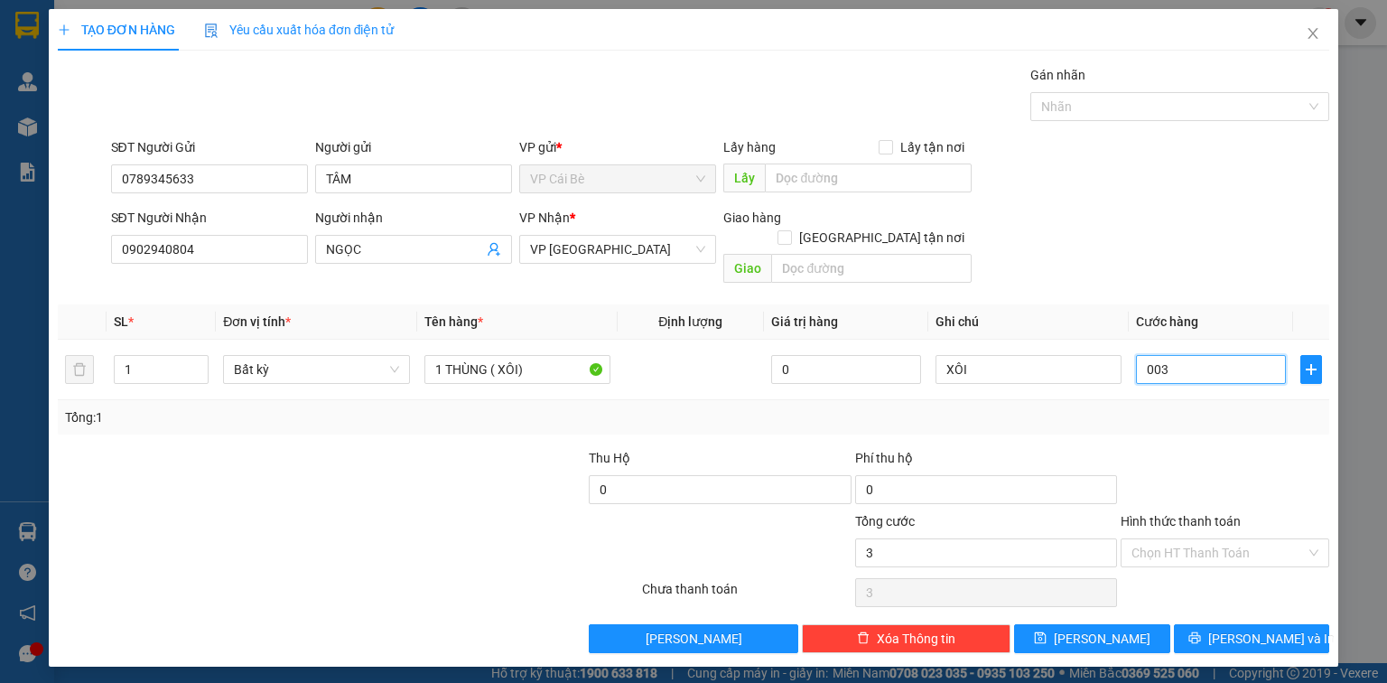
type input "30"
type input "0.030"
type input "30.000"
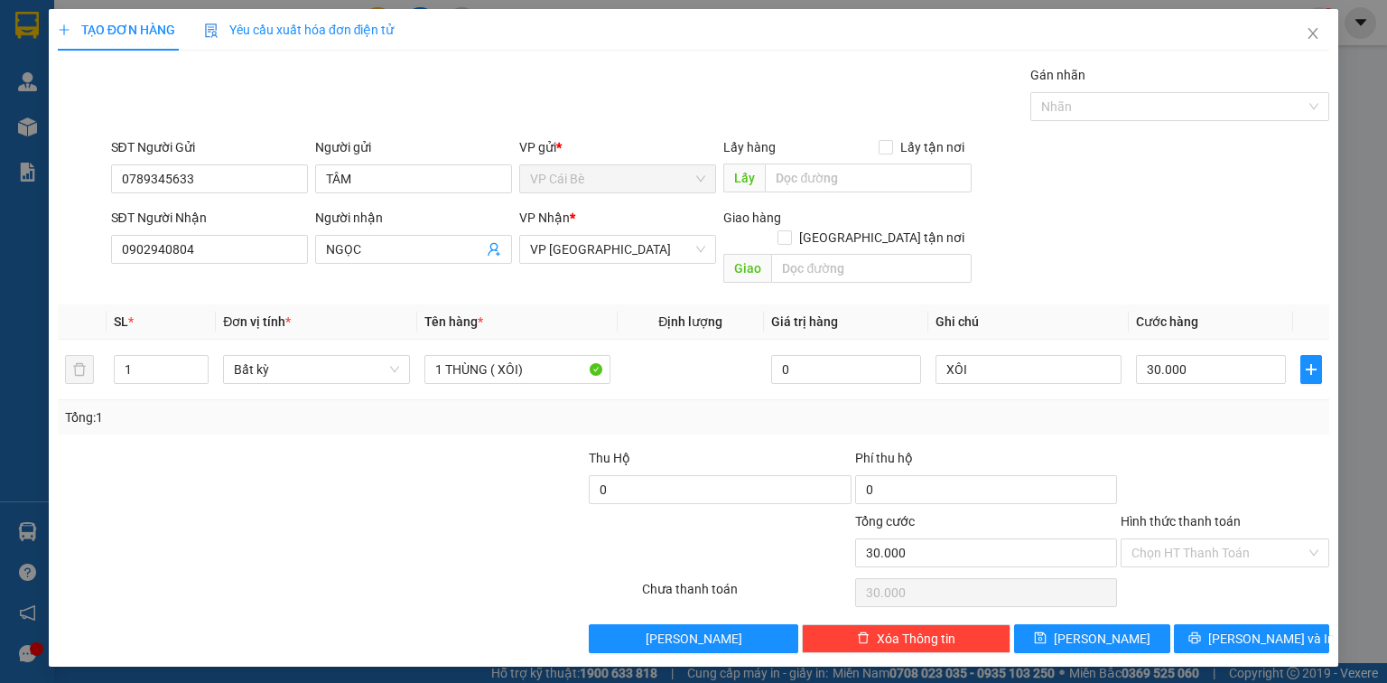
drag, startPoint x: 1097, startPoint y: 240, endPoint x: 1168, endPoint y: 382, distance: 158.7
click at [1113, 264] on div "SĐT Người Nhận 0902940804 Người nhận NGỌC VP Nhận * VP Sài Gòn Giao hàng Giao t…" at bounding box center [720, 249] width 1226 height 83
click at [1253, 628] on span "Lưu và In" at bounding box center [1271, 638] width 126 height 20
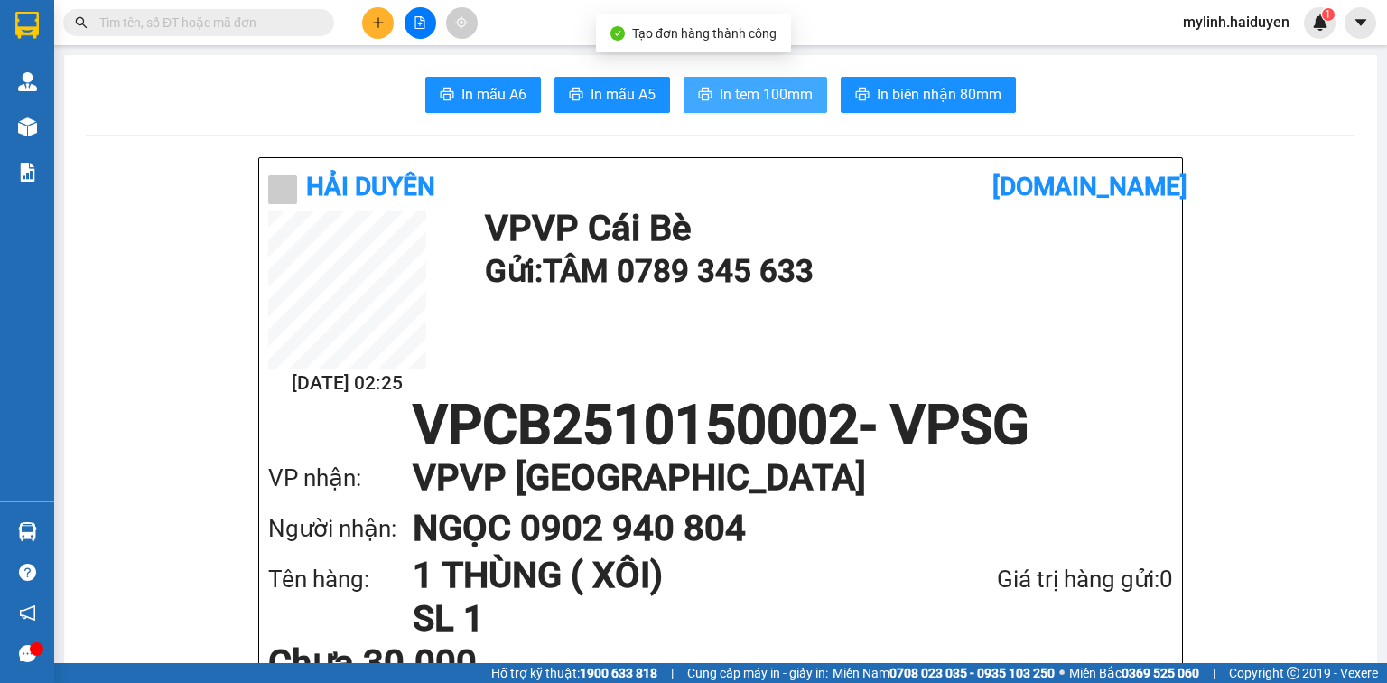
click at [736, 89] on span "In tem 100mm" at bounding box center [766, 94] width 93 height 23
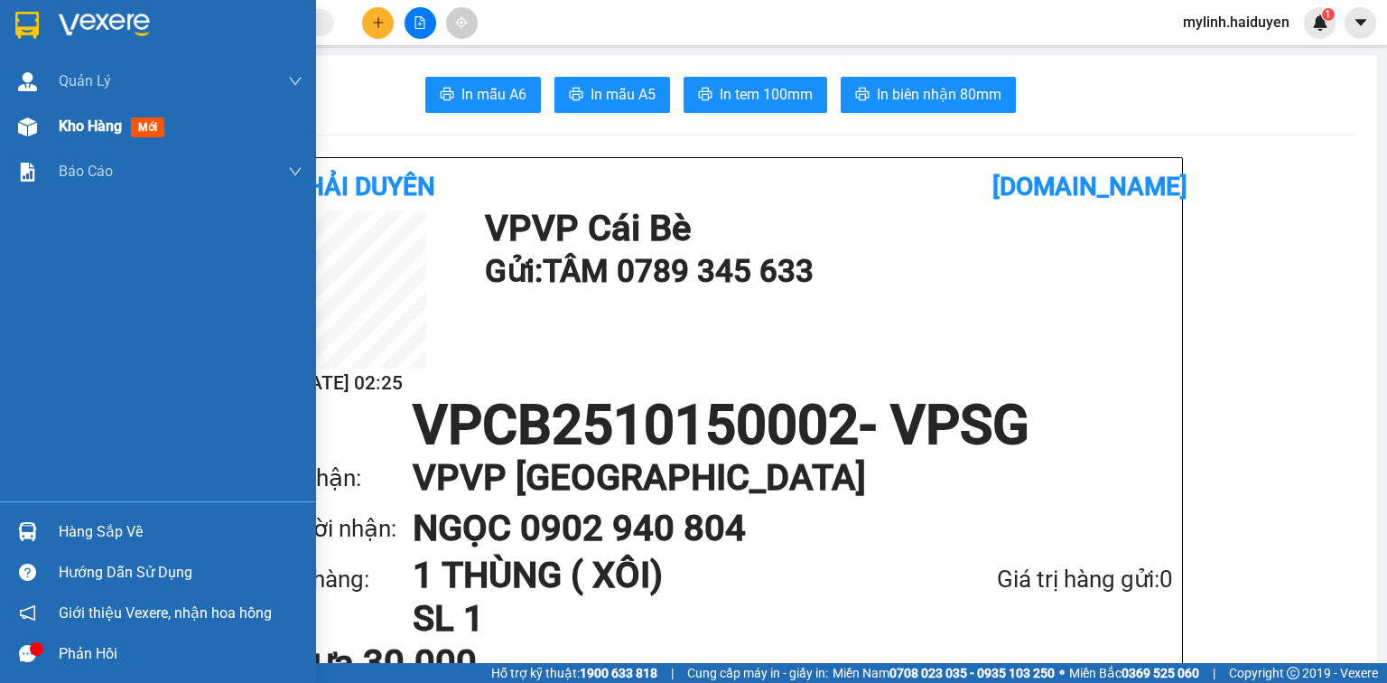
click at [122, 126] on span "Kho hàng" at bounding box center [90, 125] width 63 height 17
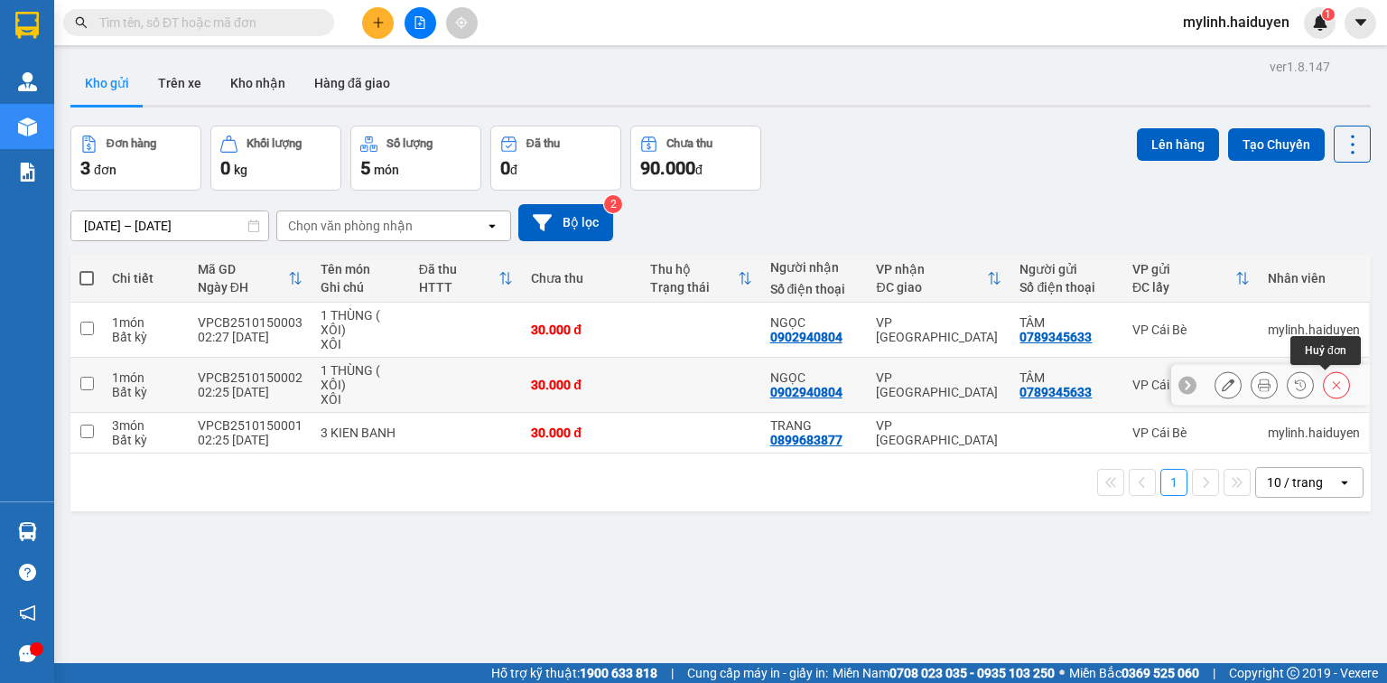
click at [1333, 382] on icon at bounding box center [1337, 385] width 8 height 8
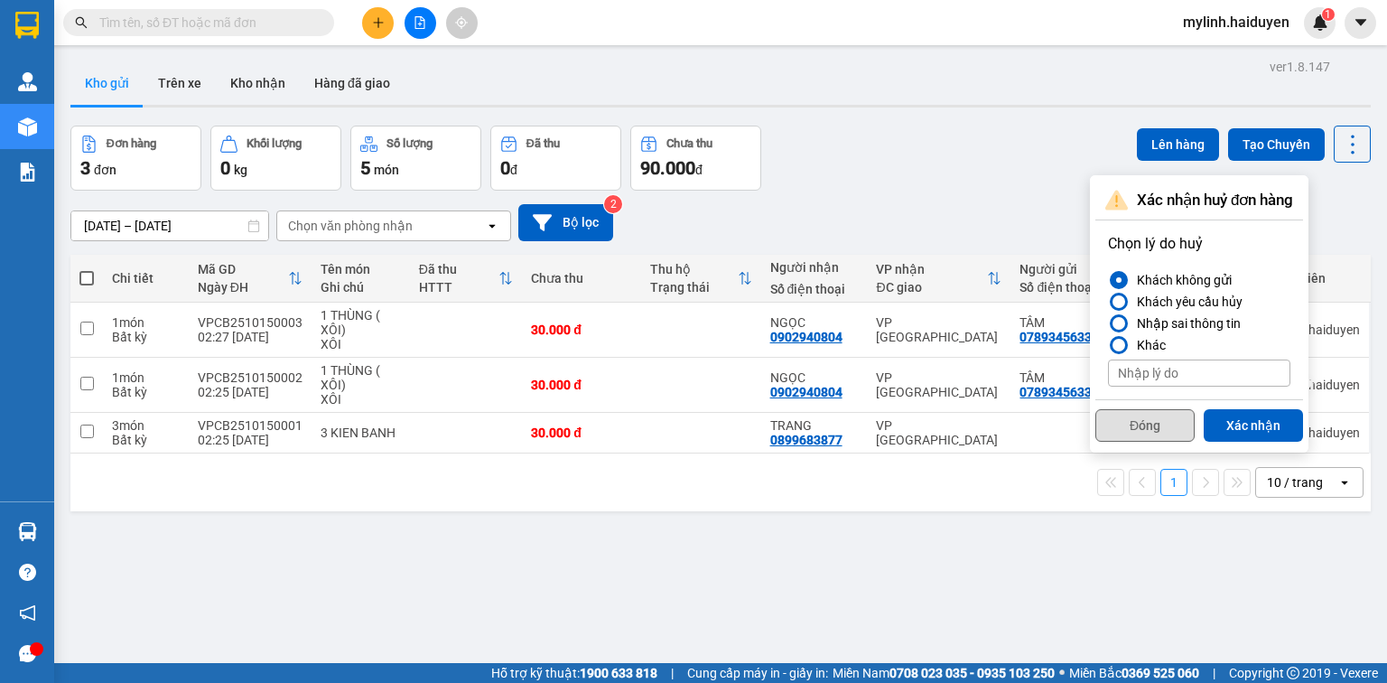
click at [1151, 423] on button "Đóng" at bounding box center [1144, 425] width 99 height 33
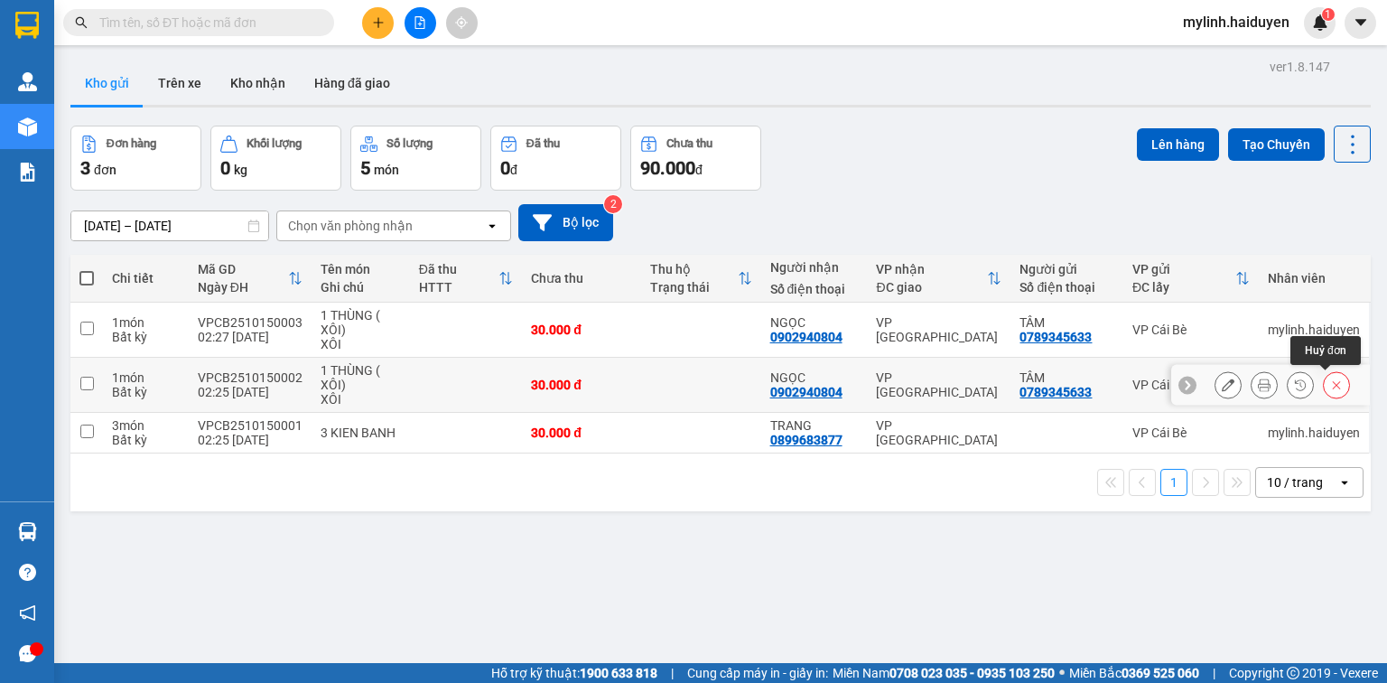
click at [1330, 386] on icon at bounding box center [1336, 384] width 13 height 13
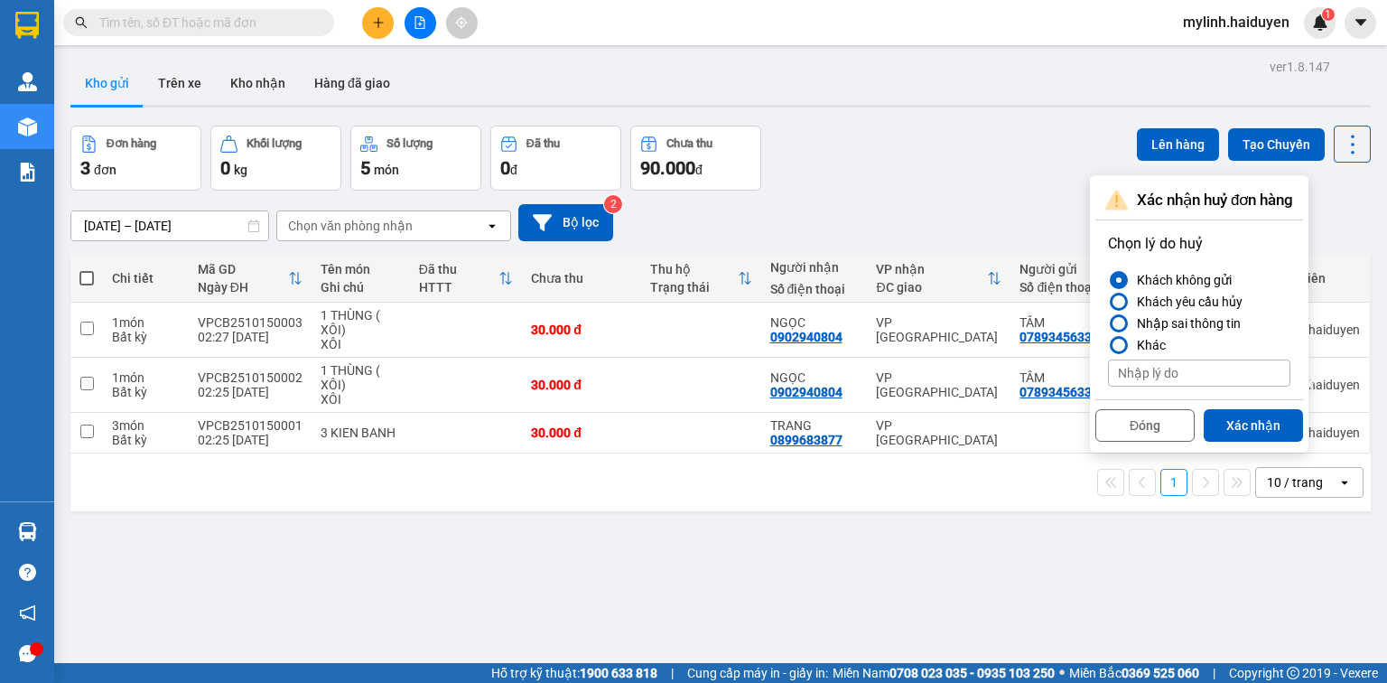
click at [1259, 423] on button "Xác nhận" at bounding box center [1253, 425] width 99 height 33
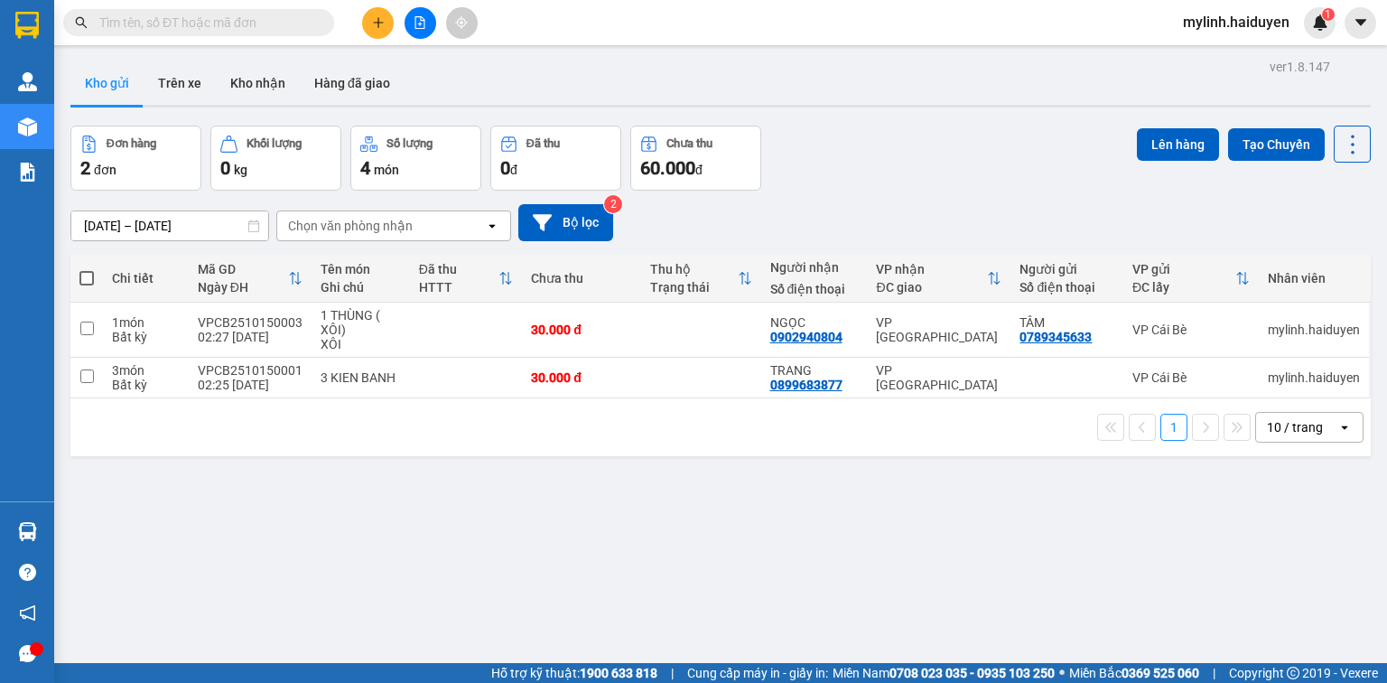
click at [88, 276] on span at bounding box center [86, 278] width 14 height 14
click at [87, 269] on input "checkbox" at bounding box center [87, 269] width 0 height 0
checkbox input "true"
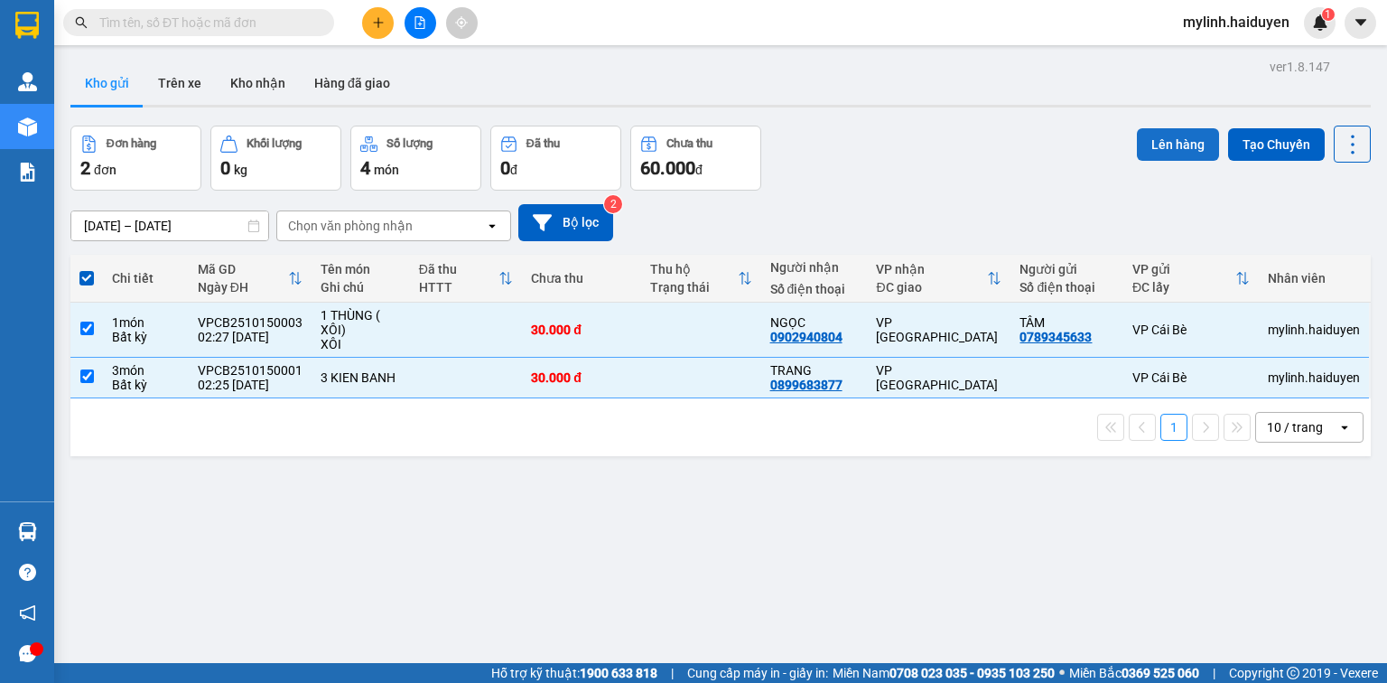
click at [1159, 155] on button "Lên hàng" at bounding box center [1178, 144] width 82 height 33
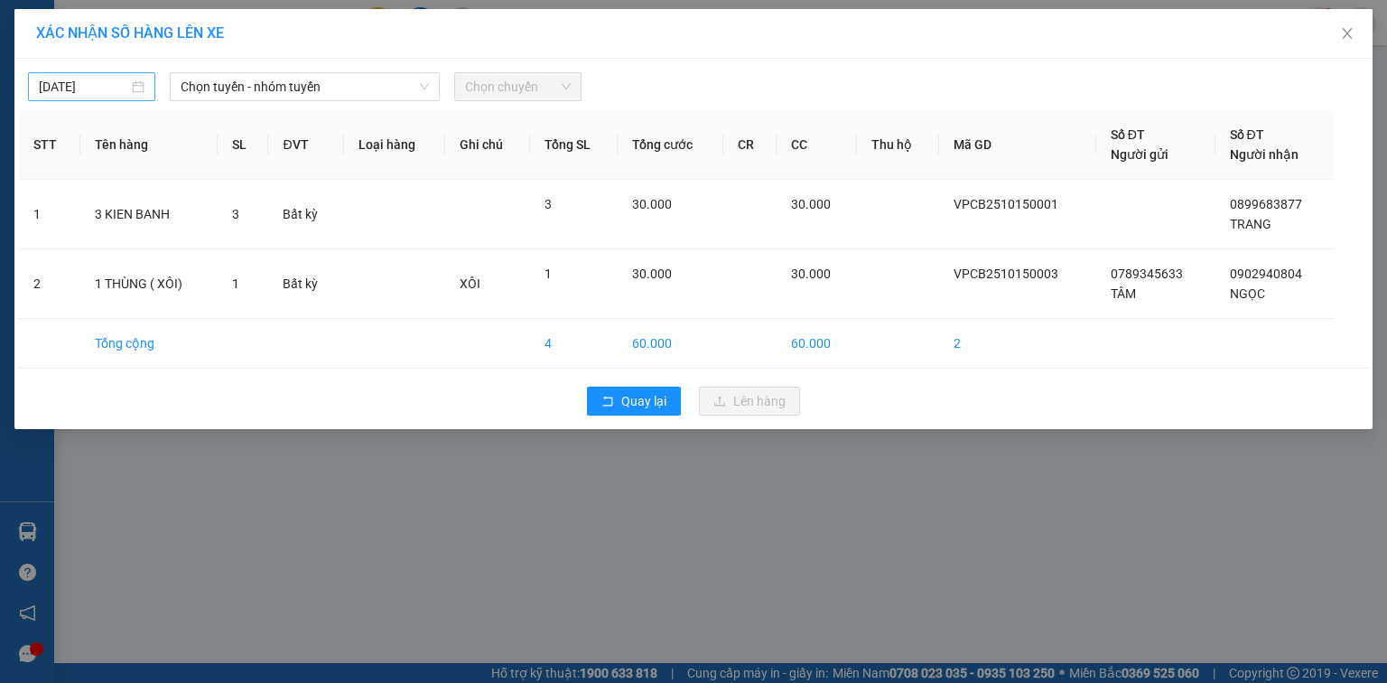
click at [122, 88] on input "[DATE]" at bounding box center [83, 87] width 89 height 20
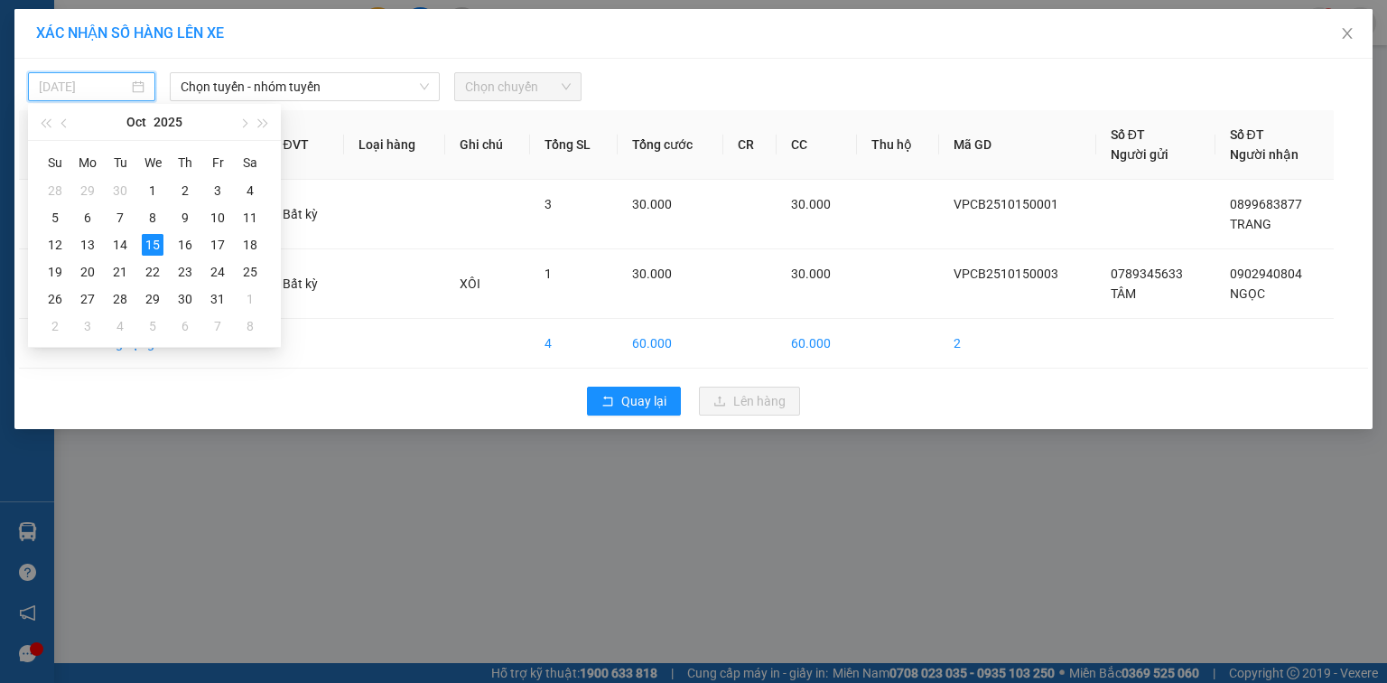
type input "[DATE]"
click at [158, 249] on div "15" at bounding box center [153, 245] width 22 height 22
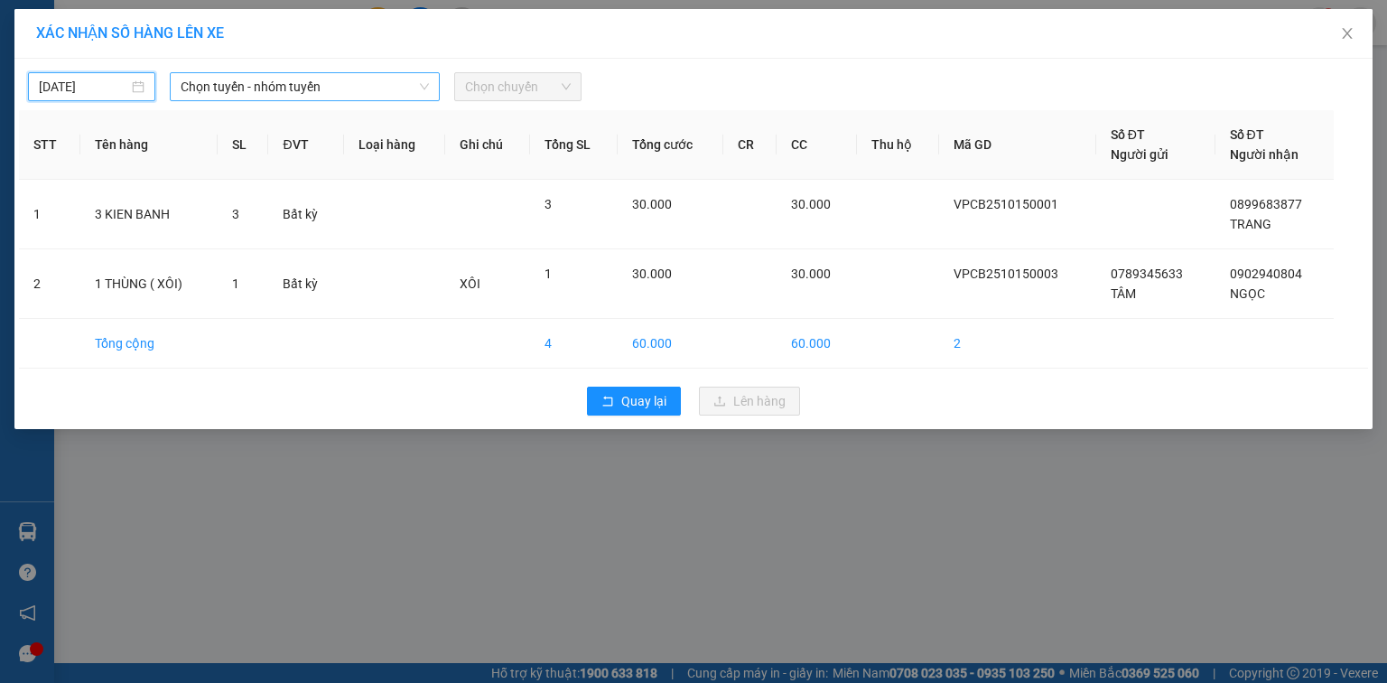
click at [251, 88] on span "Chọn tuyến - nhóm tuyến" at bounding box center [305, 86] width 248 height 27
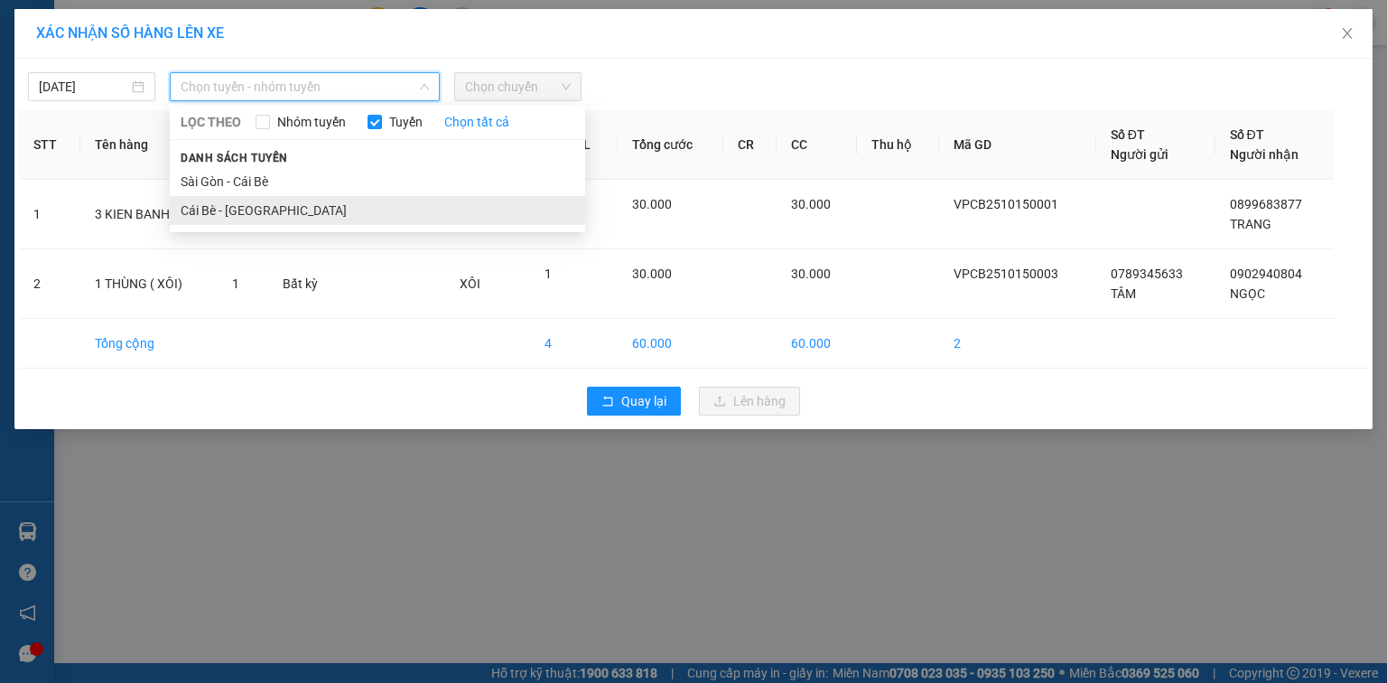
click at [252, 209] on li "Cái Bè - [GEOGRAPHIC_DATA]" at bounding box center [377, 210] width 415 height 29
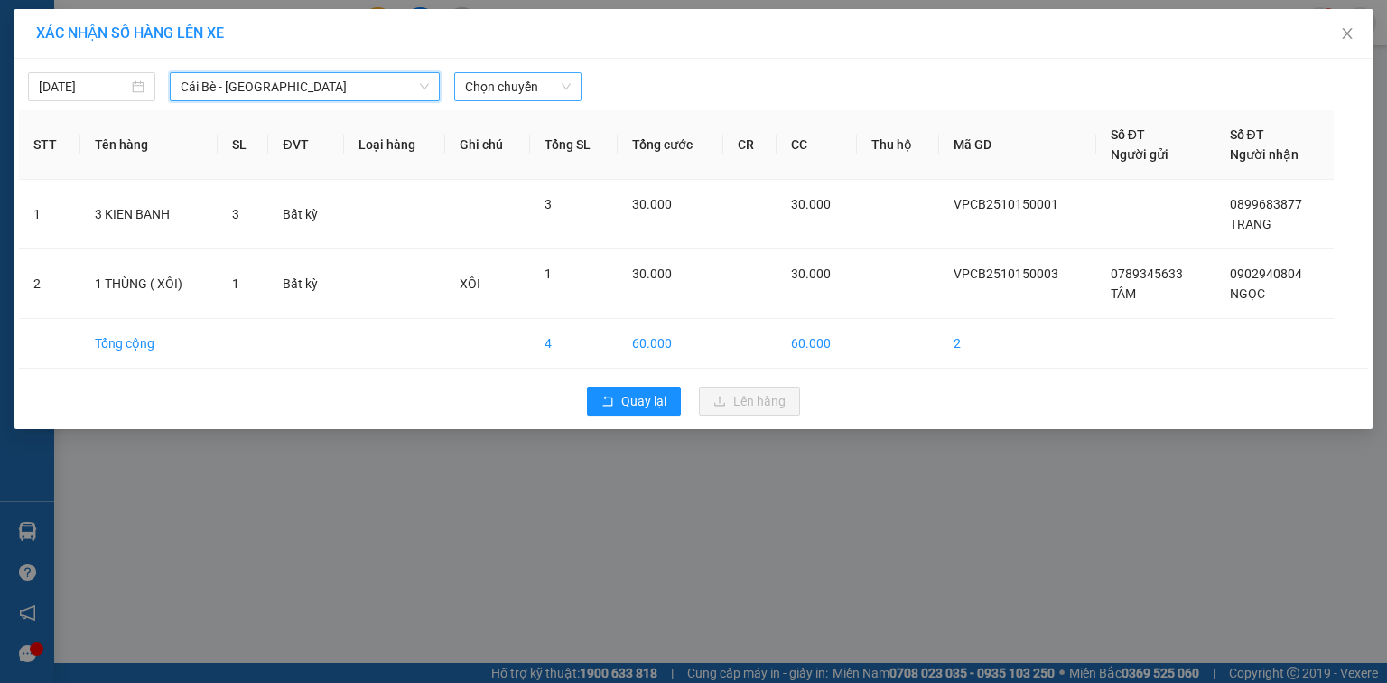
click at [507, 83] on span "Chọn chuyến" at bounding box center [518, 86] width 106 height 27
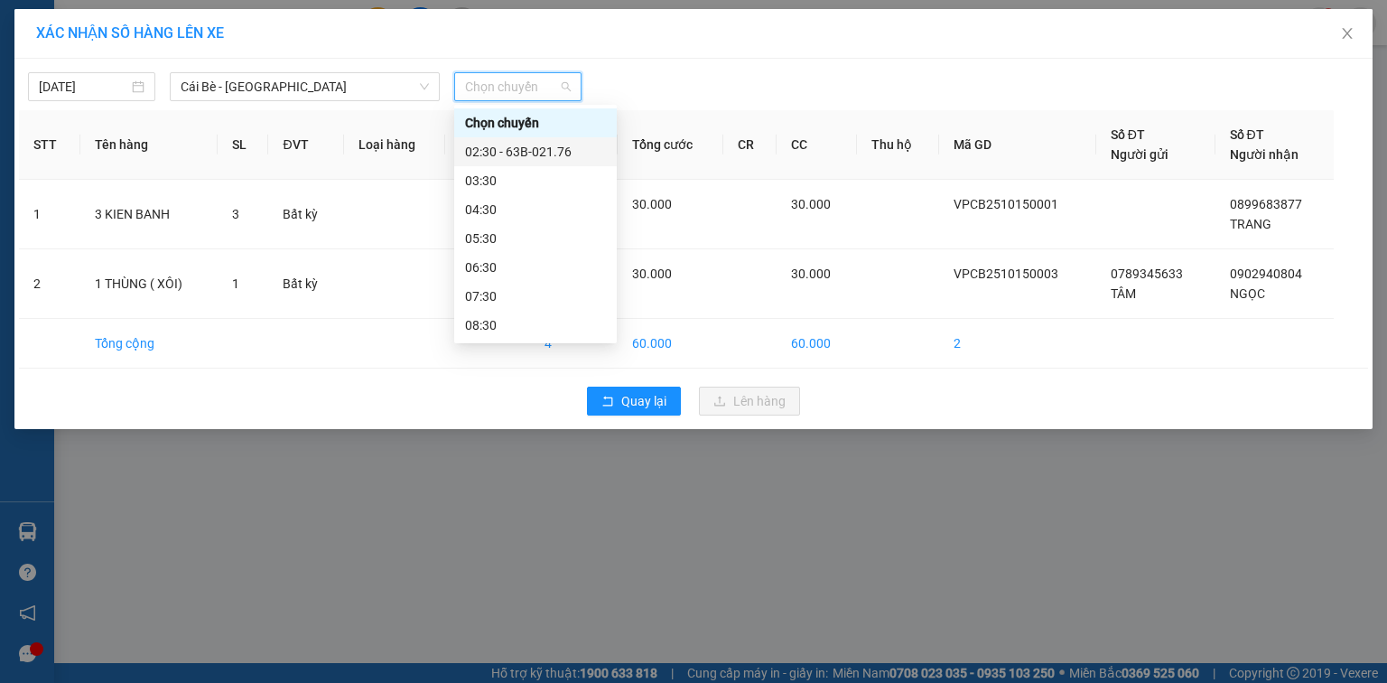
click at [531, 148] on div "02:30 - 63B-021.76" at bounding box center [535, 152] width 141 height 20
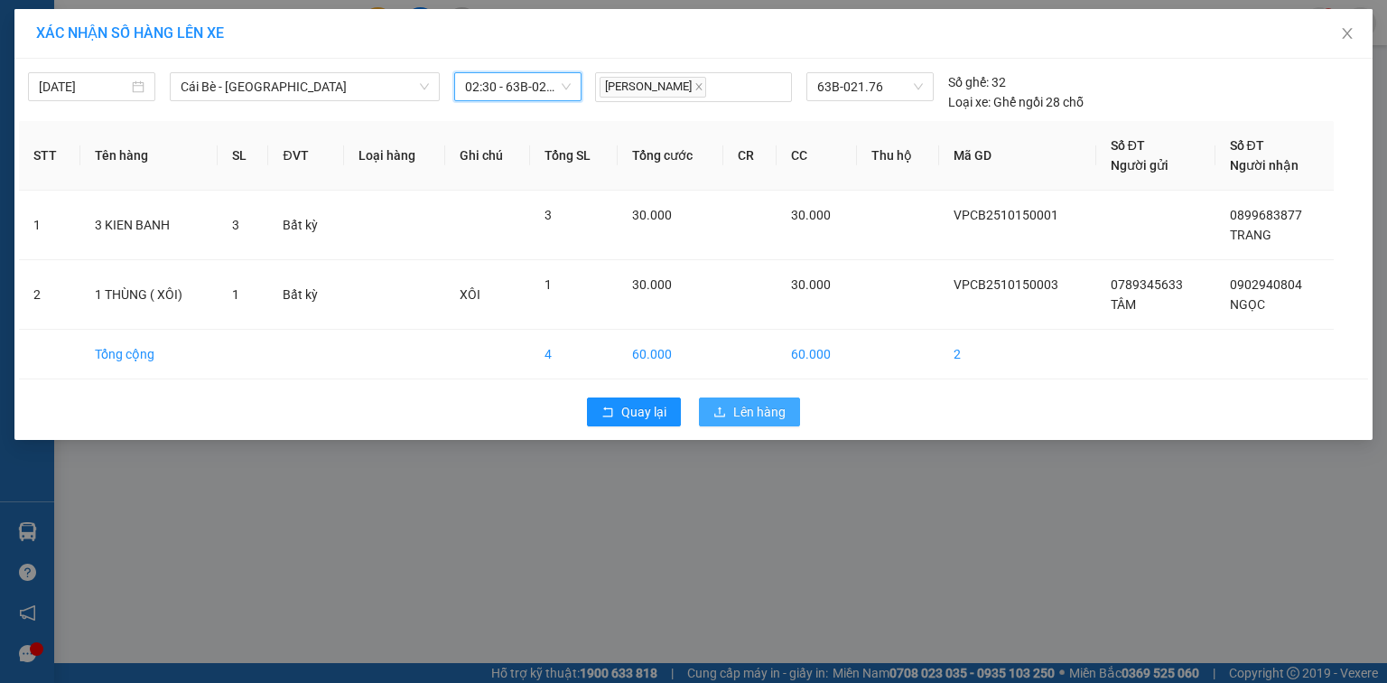
click at [753, 414] on span "Lên hàng" at bounding box center [759, 412] width 52 height 20
